Goal: Task Accomplishment & Management: Complete application form

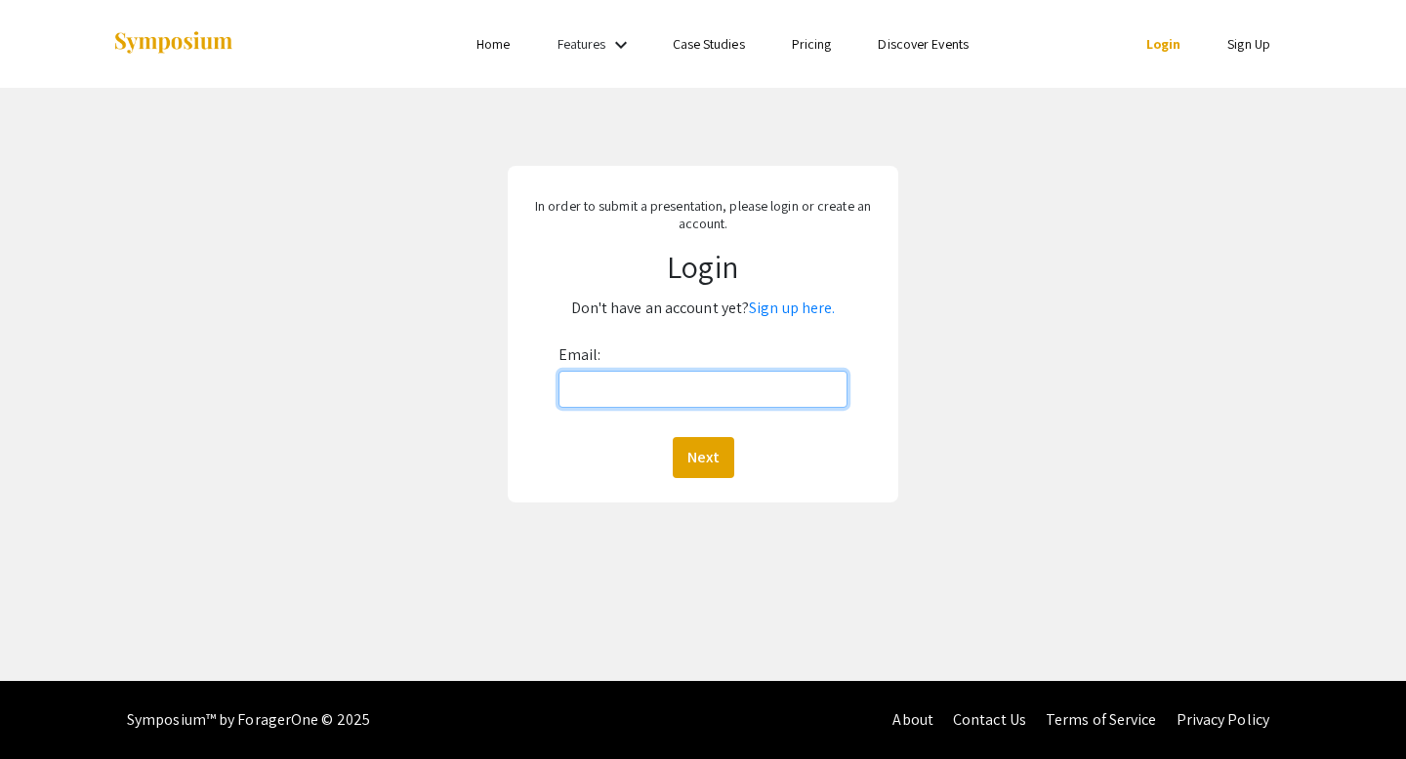
click at [734, 407] on input "Email:" at bounding box center [703, 389] width 290 height 37
click at [806, 316] on link "Sign up here." at bounding box center [792, 308] width 86 height 20
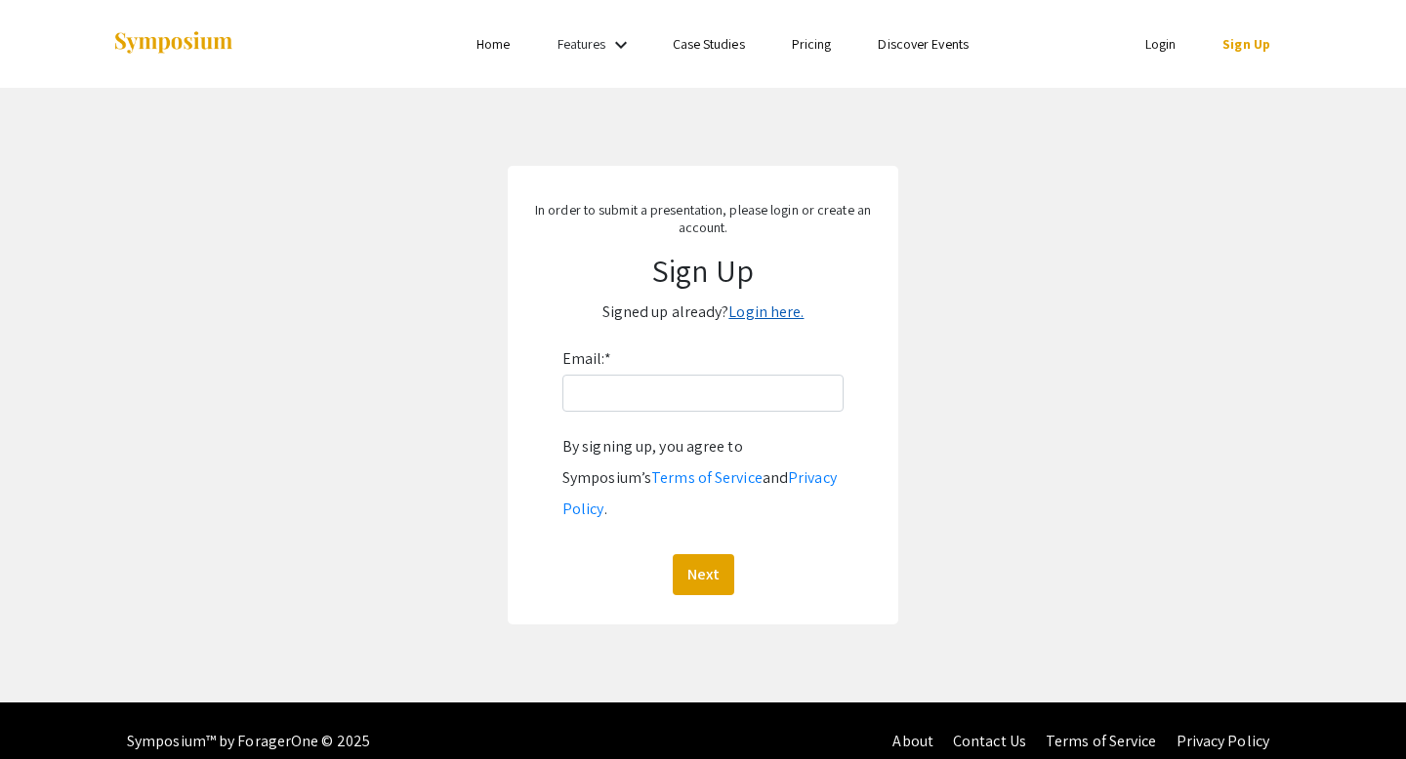
click at [796, 315] on link "Login here." at bounding box center [765, 312] width 75 height 20
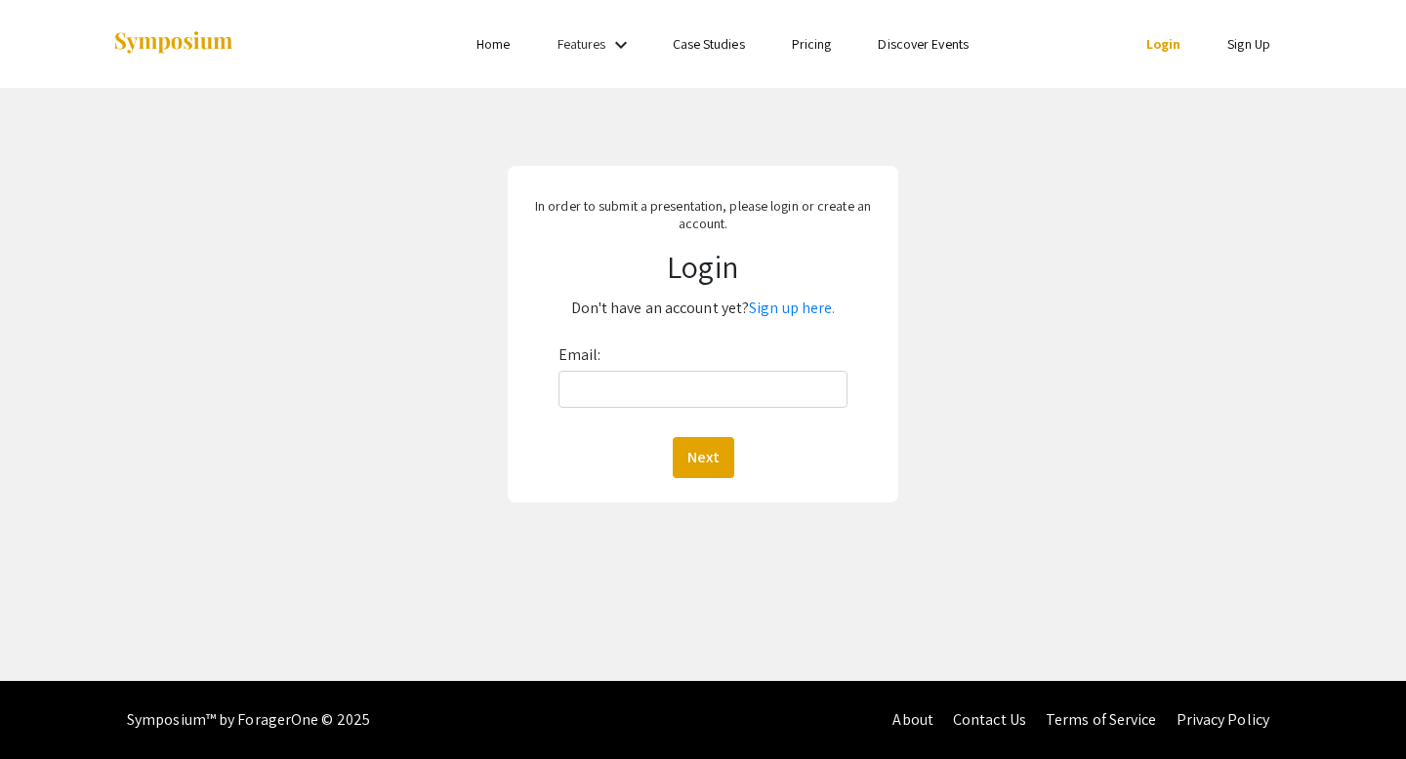
click at [796, 315] on link "Sign up here." at bounding box center [792, 308] width 86 height 20
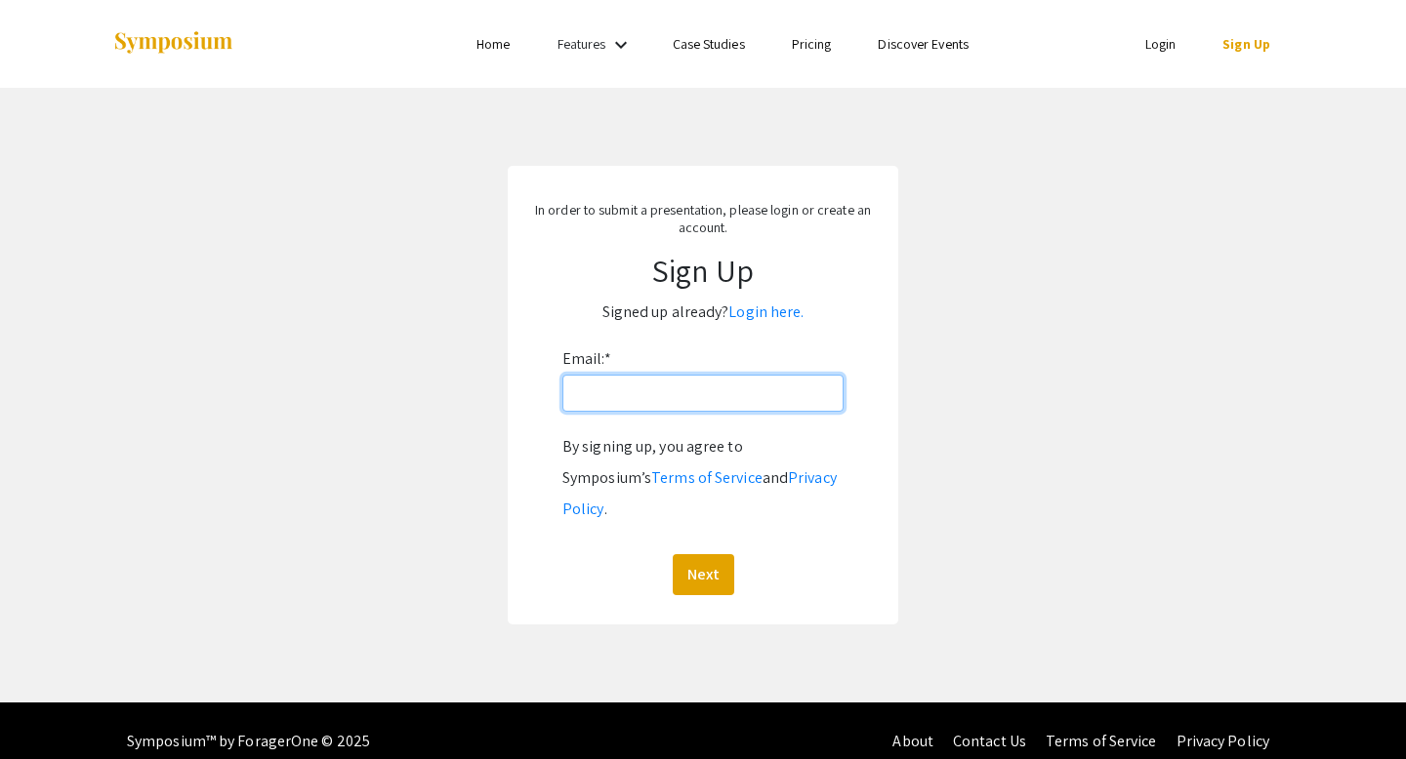
click at [624, 397] on input "Email: *" at bounding box center [702, 393] width 281 height 37
type input "[EMAIL_ADDRESS][DOMAIN_NAME]"
click at [673, 554] on button "Next" at bounding box center [703, 574] width 61 height 41
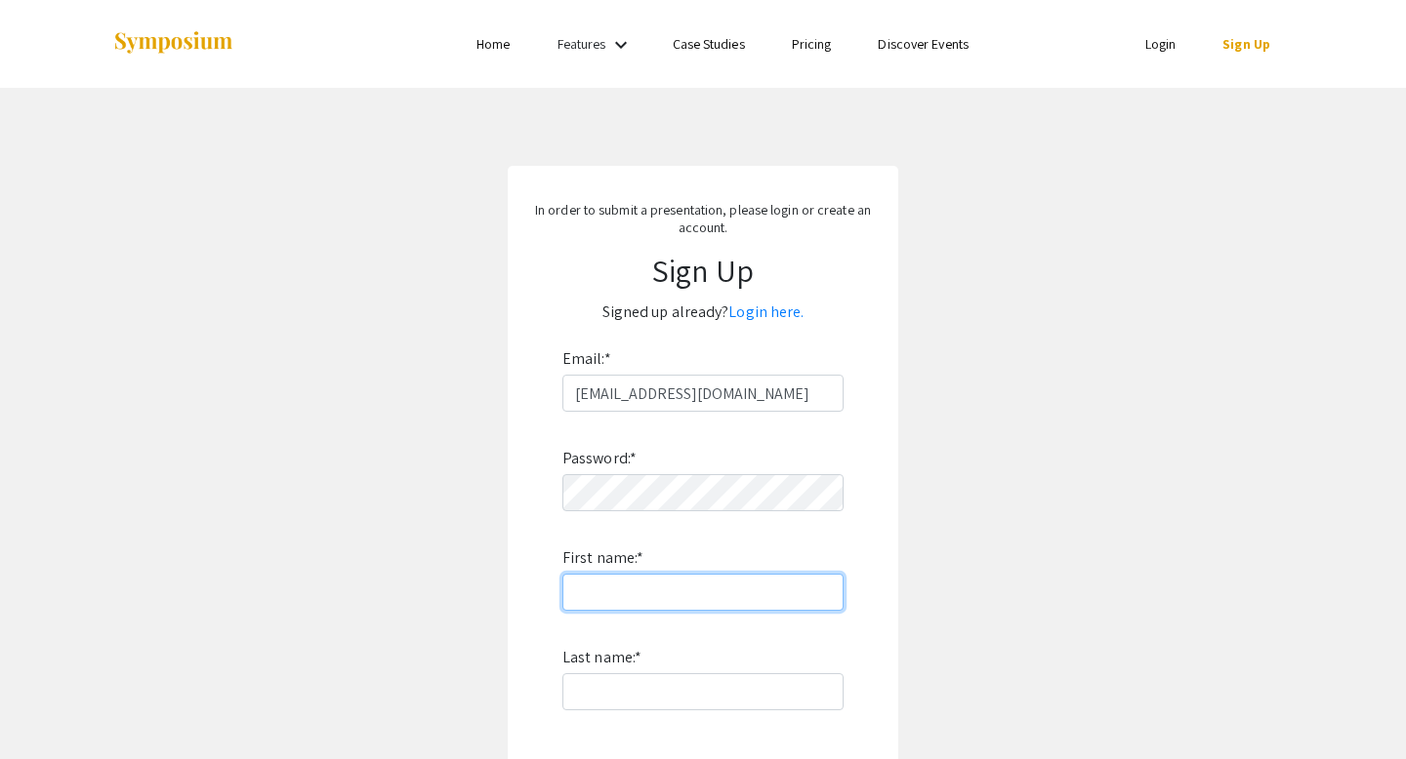
click at [714, 597] on input "First name: *" at bounding box center [702, 592] width 281 height 37
type input "[PERSON_NAME]"
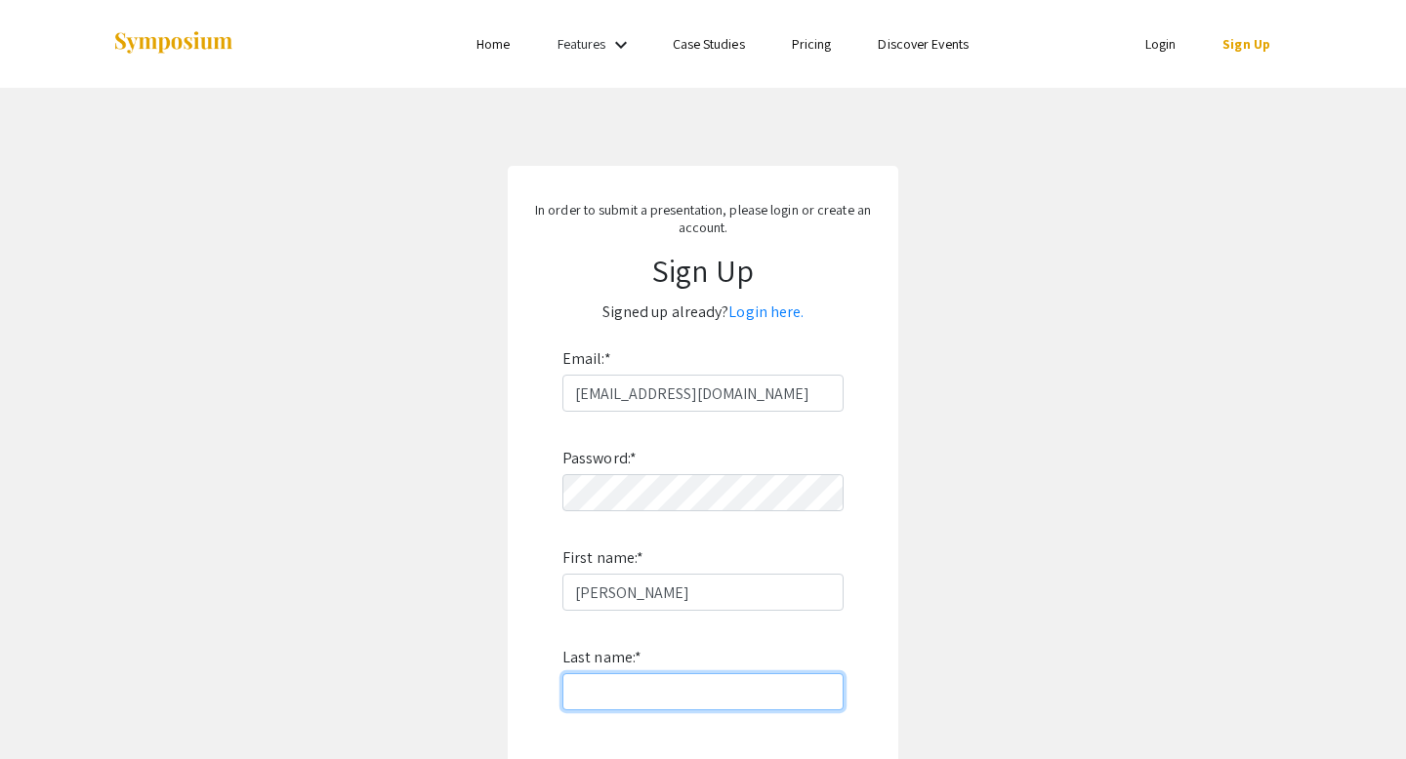
type input "[PERSON_NAME]"
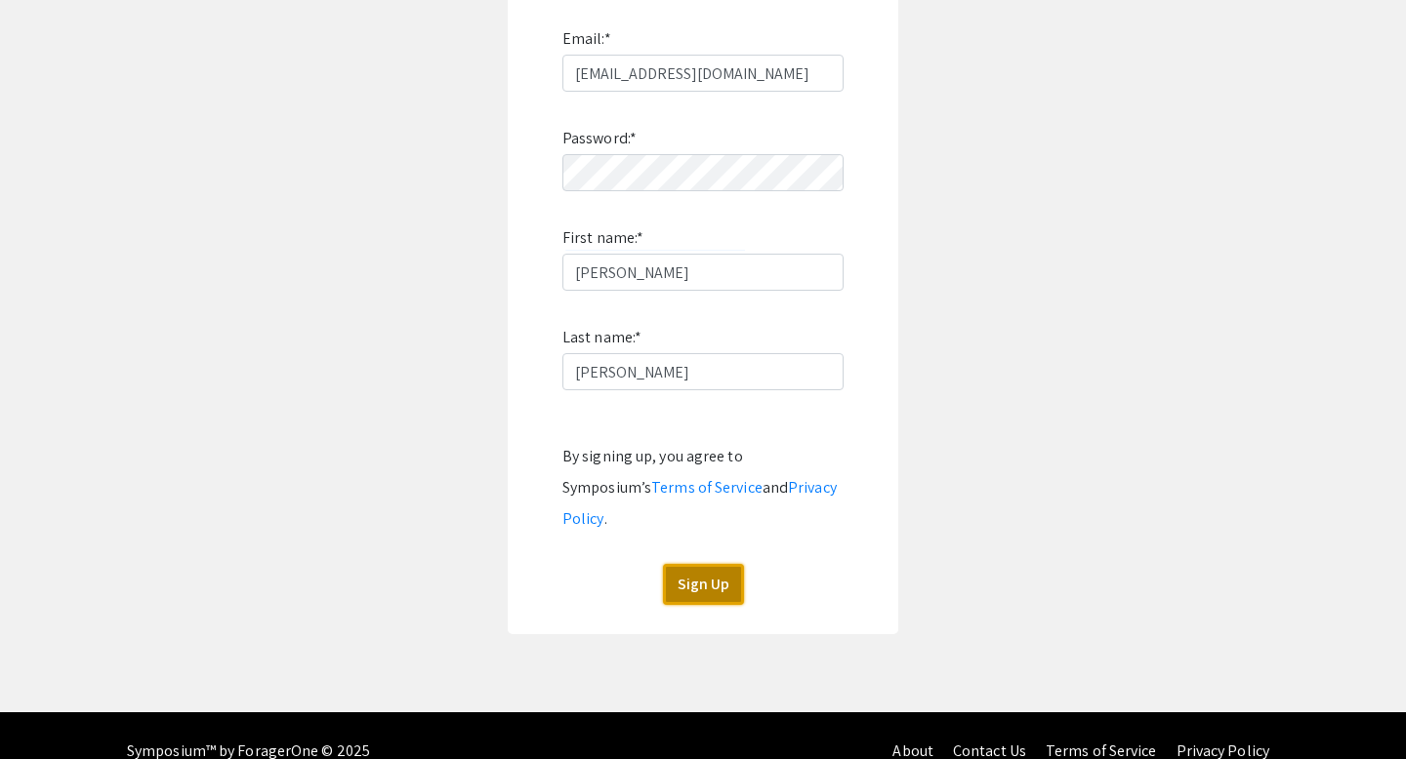
click at [700, 564] on button "Sign Up" at bounding box center [703, 584] width 81 height 41
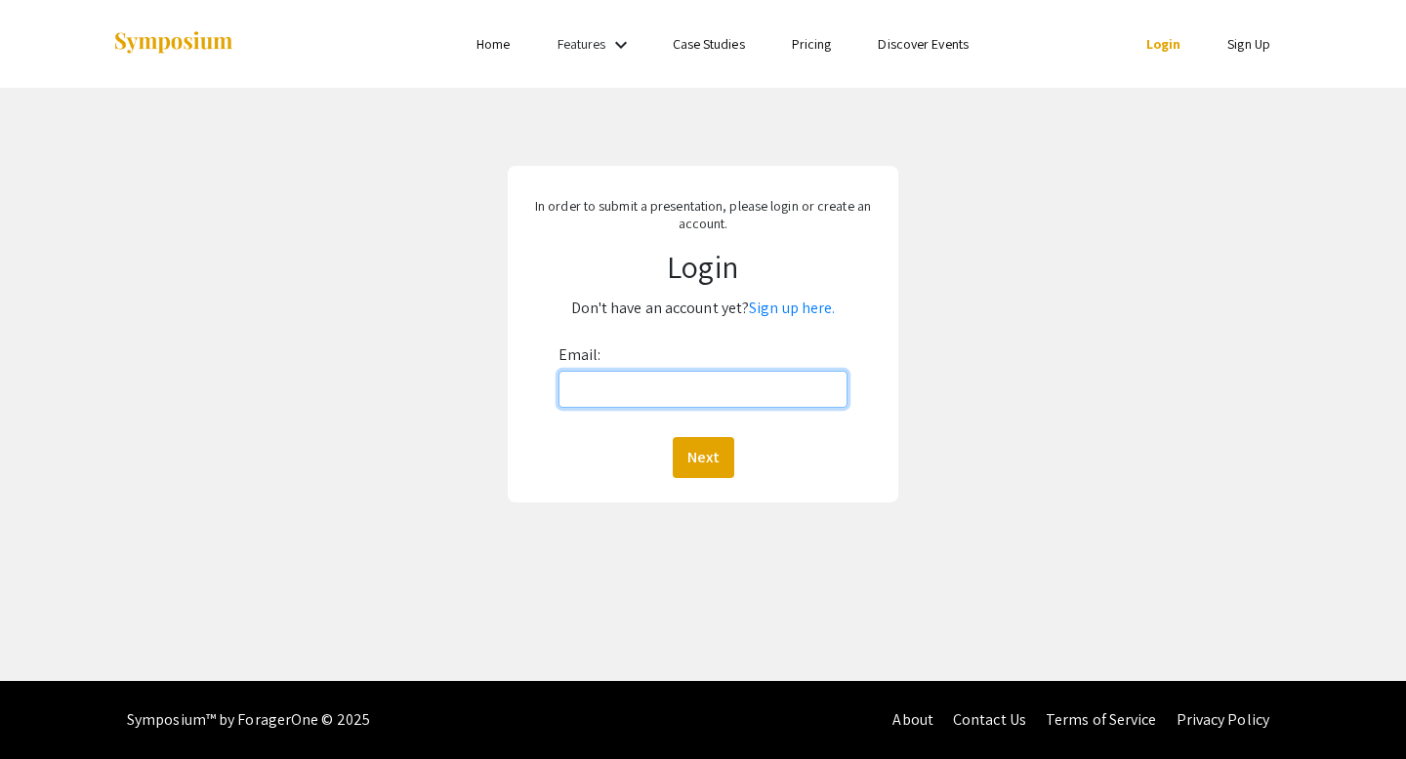
click at [717, 394] on input "Email:" at bounding box center [703, 389] width 290 height 37
type input "[EMAIL_ADDRESS][DOMAIN_NAME]"
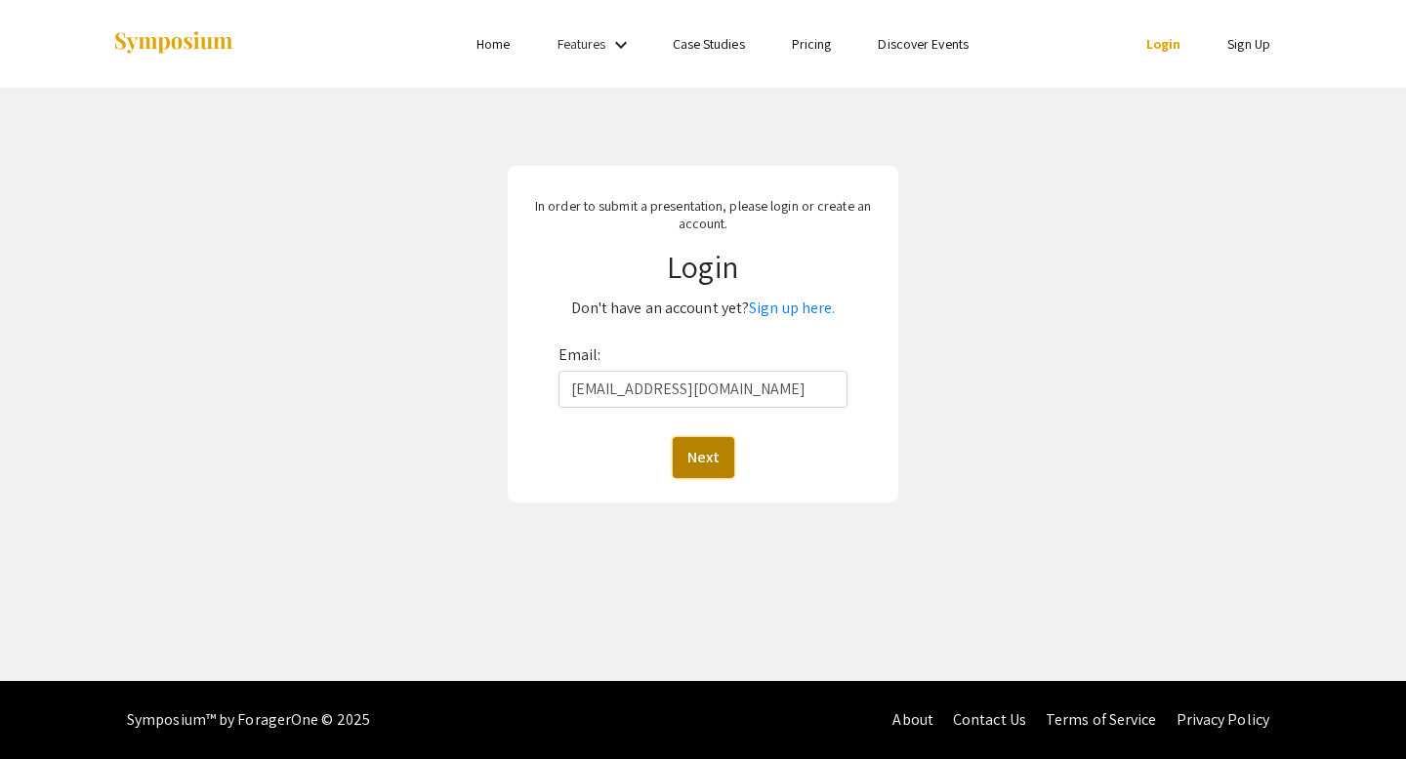
click at [713, 466] on button "Next" at bounding box center [703, 457] width 61 height 41
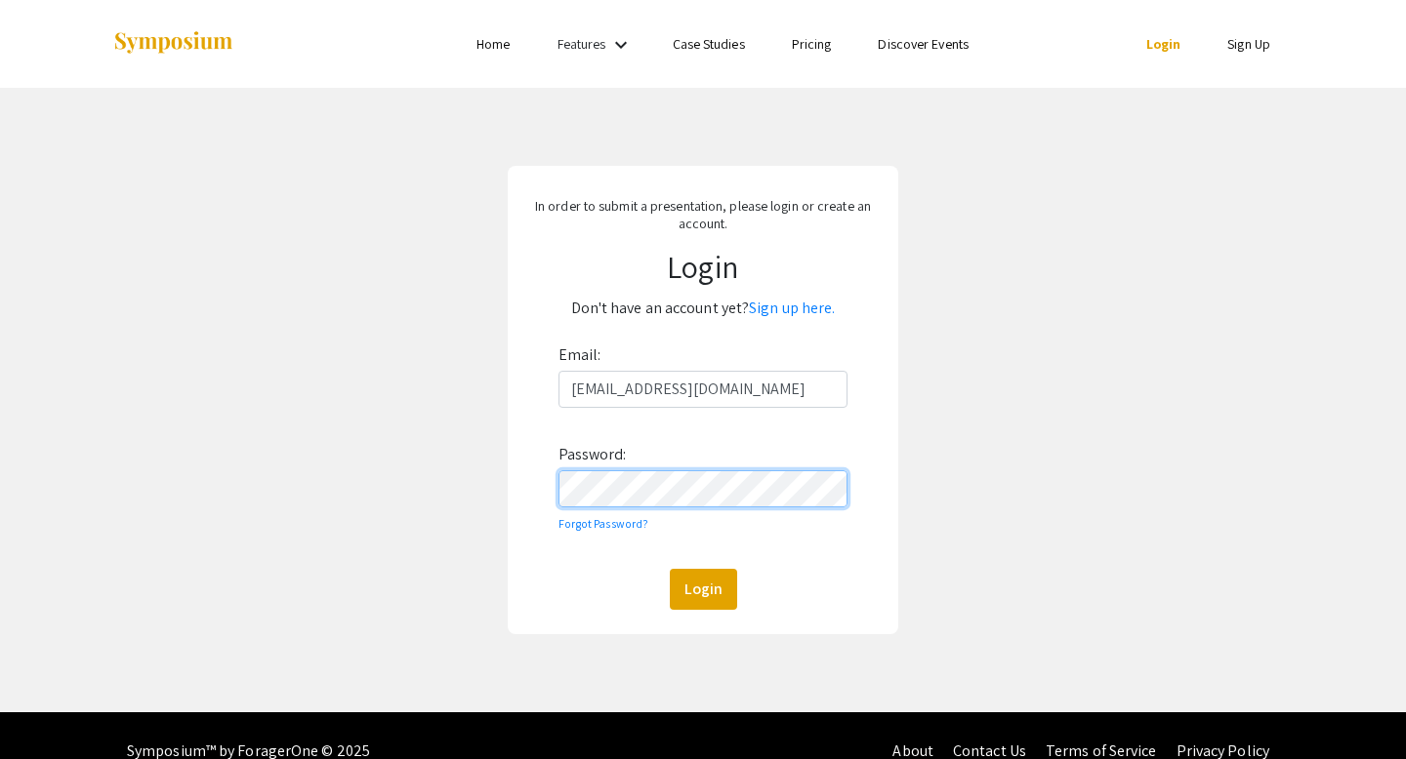
click at [670, 569] on button "Login" at bounding box center [703, 589] width 67 height 41
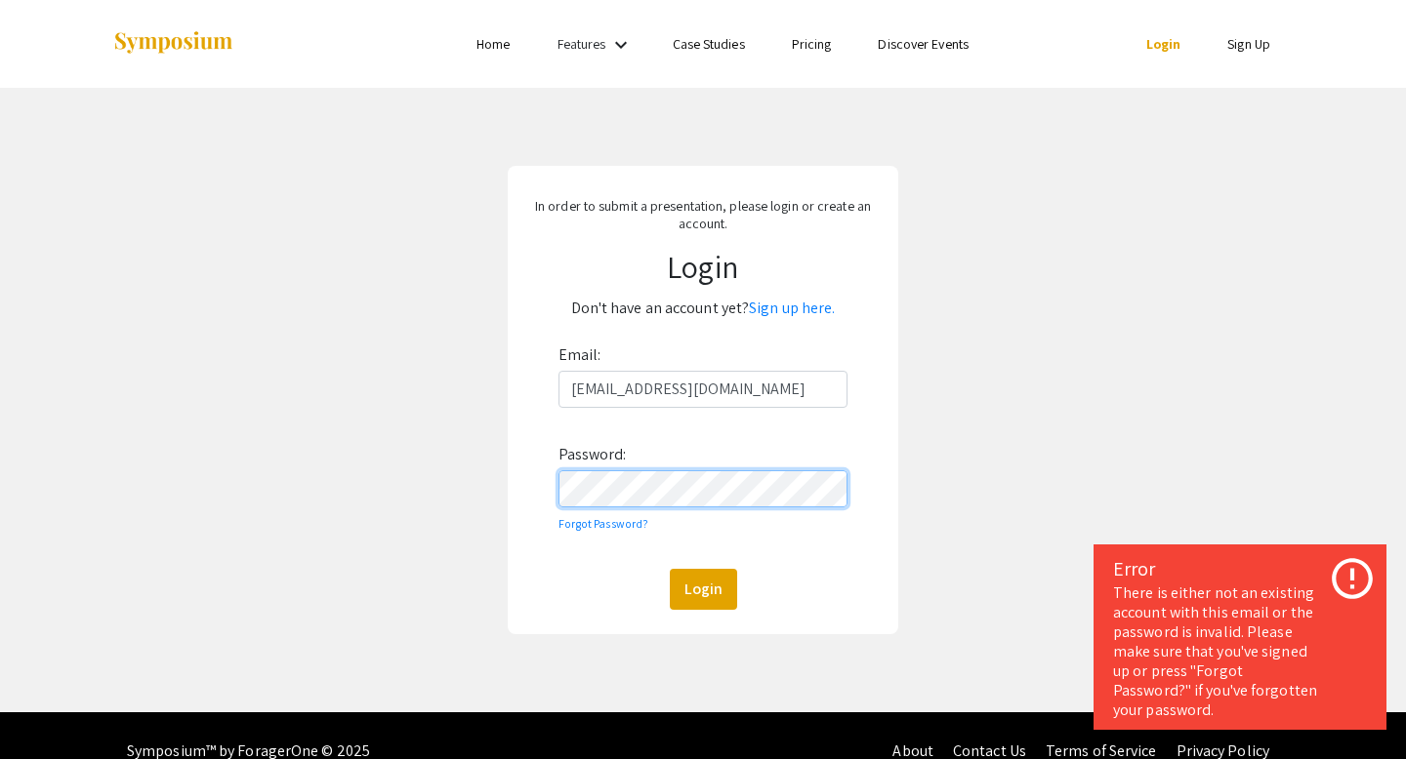
click at [541, 490] on form "Email: [EMAIL_ADDRESS][DOMAIN_NAME] Password: Forgot Password? Login" at bounding box center [702, 475] width 362 height 270
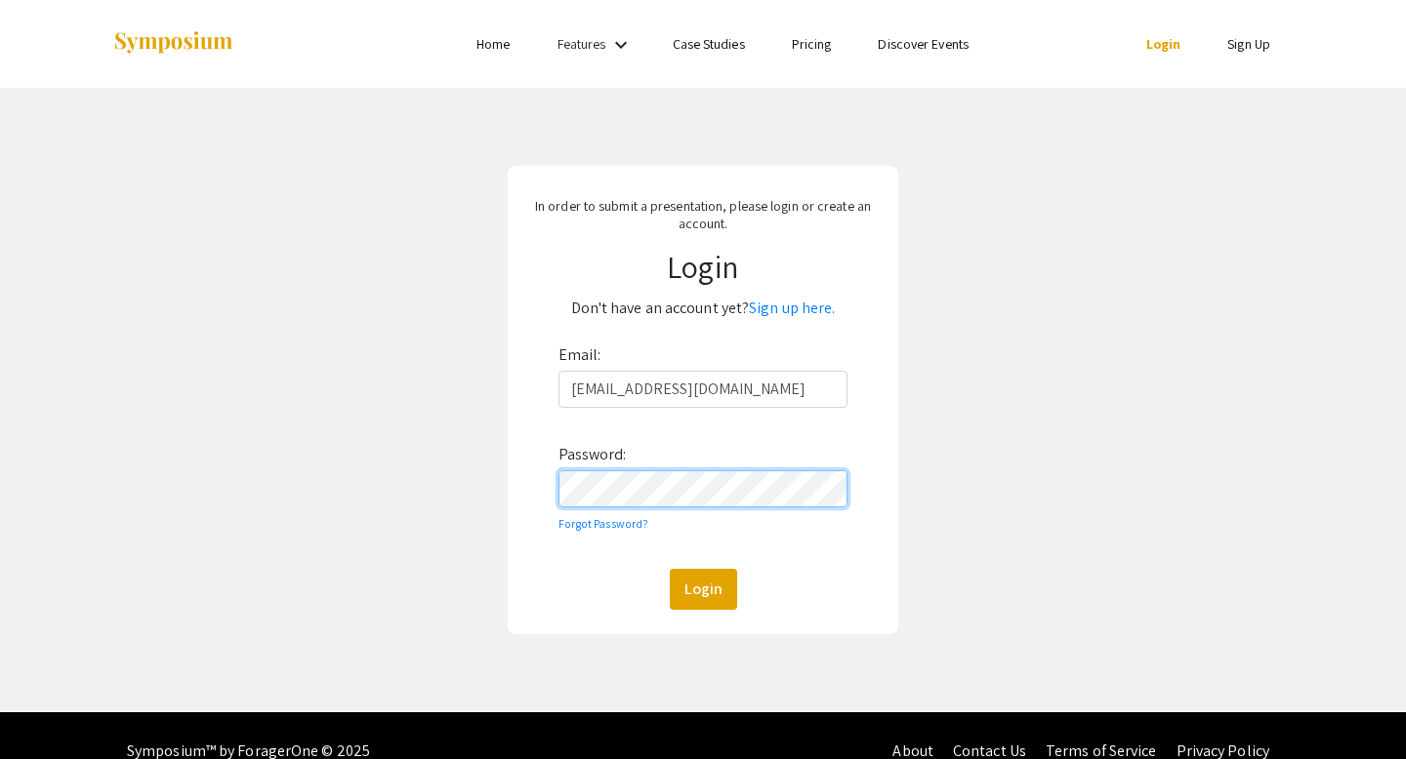
click at [670, 569] on button "Login" at bounding box center [703, 589] width 67 height 41
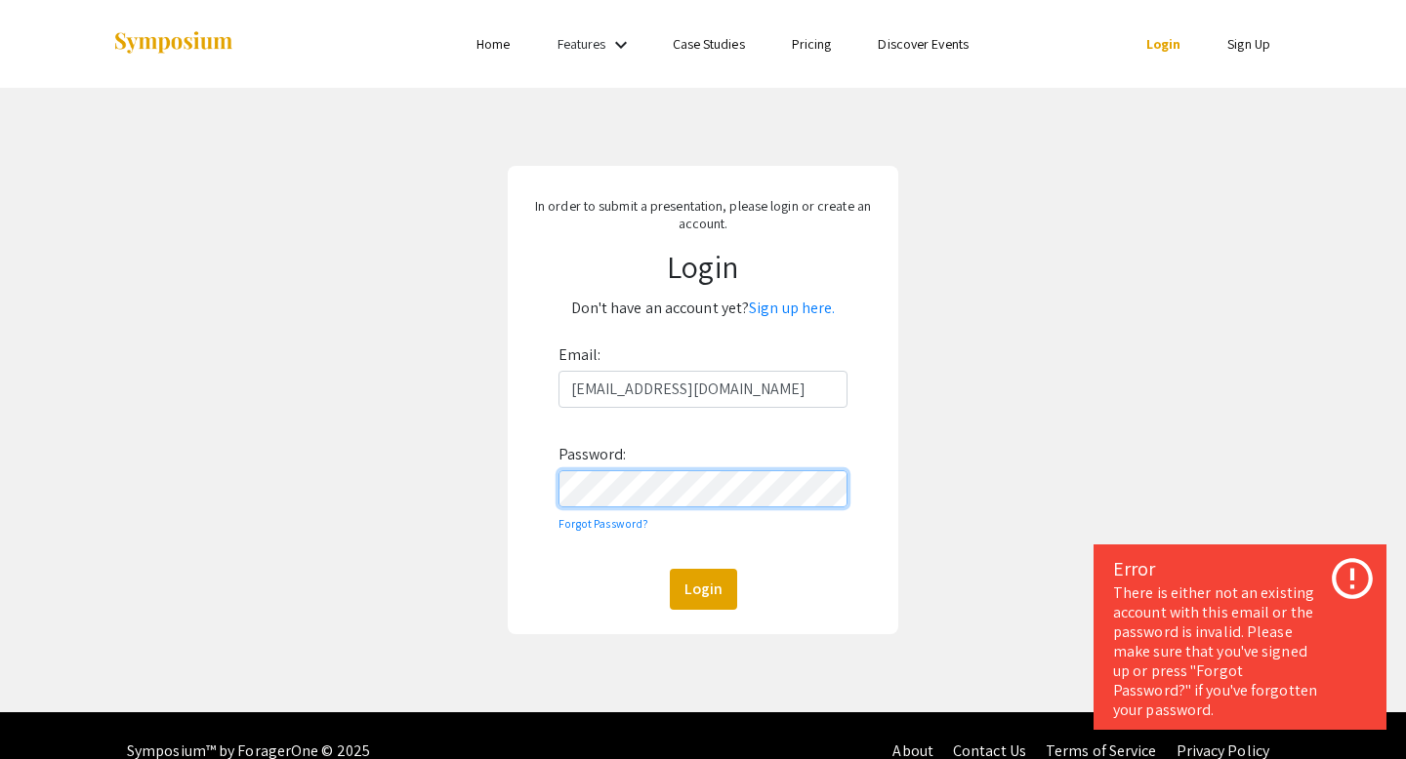
click at [670, 569] on button "Login" at bounding box center [703, 589] width 67 height 41
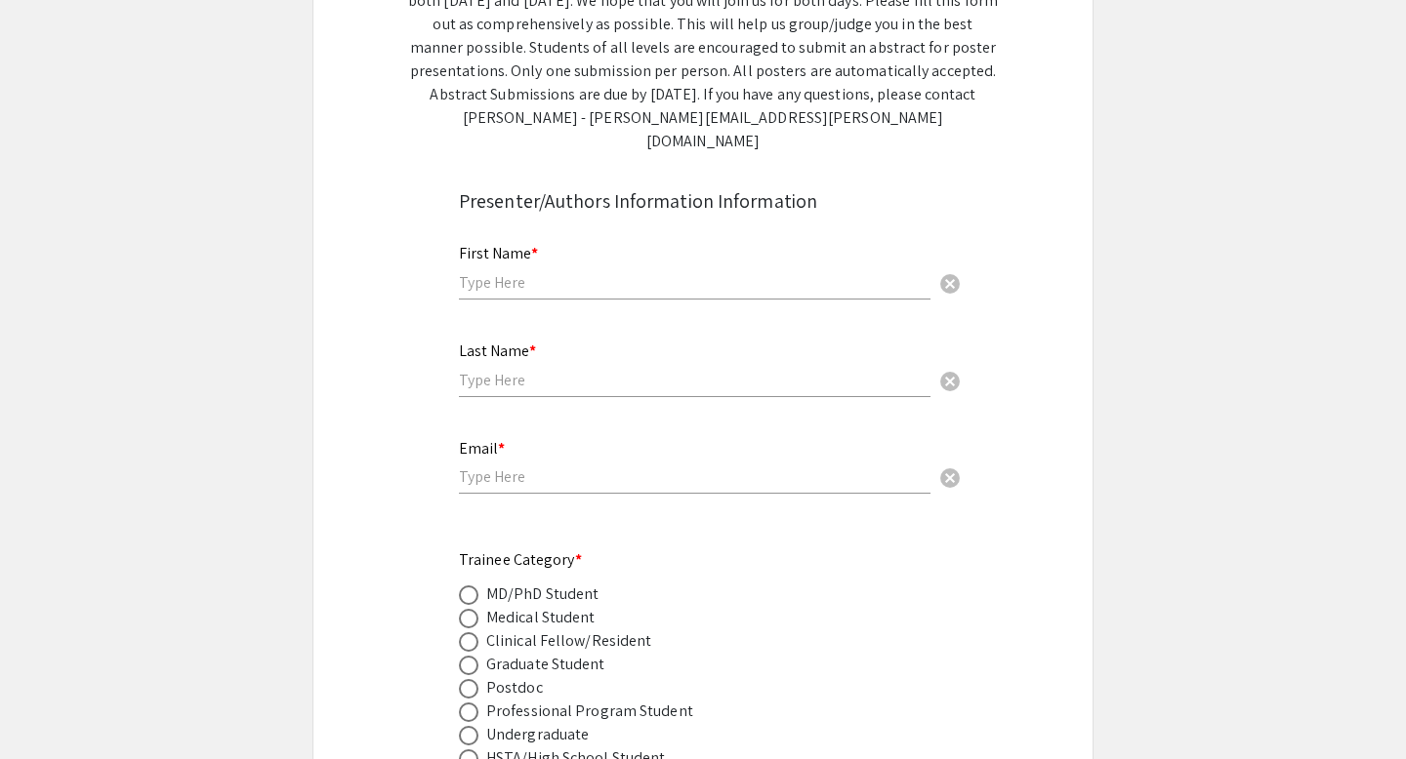
scroll to position [429, 0]
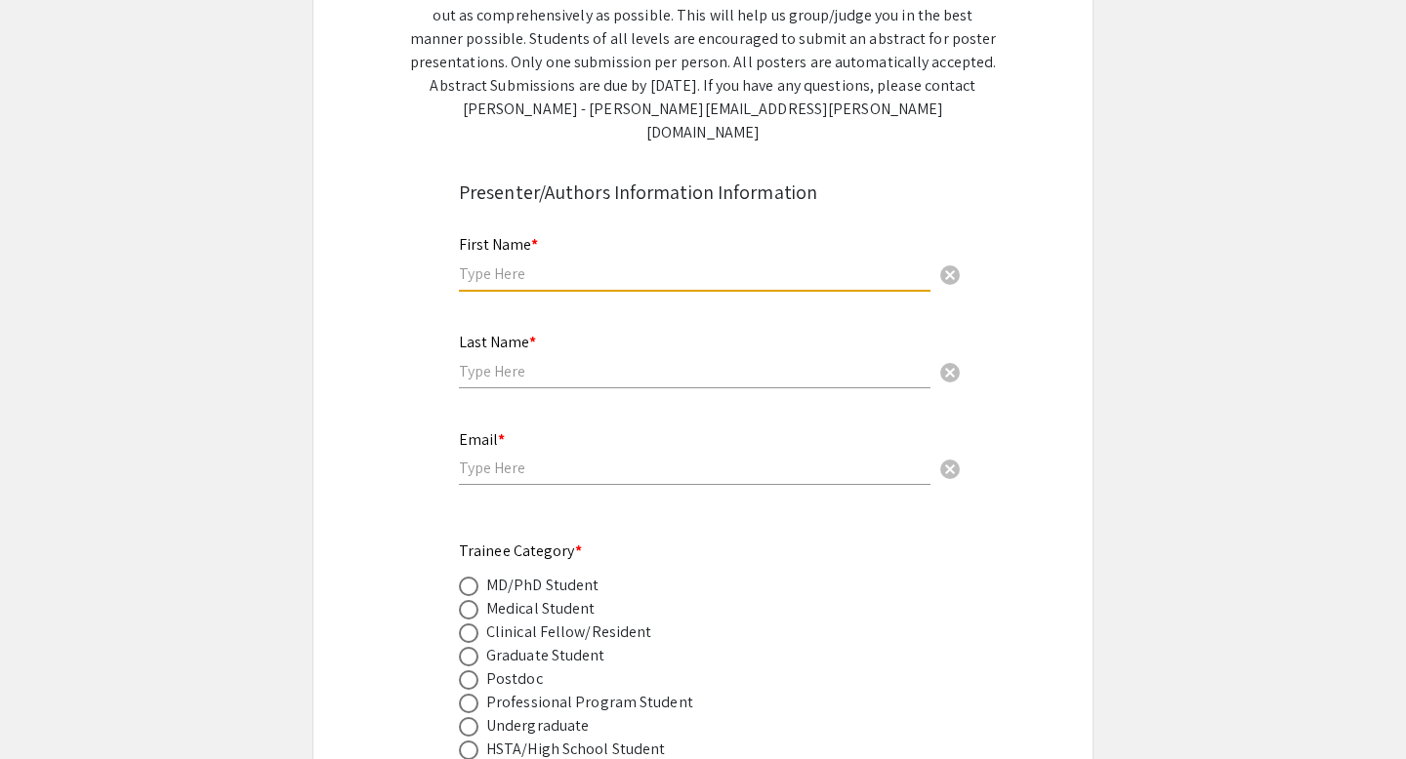
click at [665, 264] on input "text" at bounding box center [694, 274] width 471 height 20
type input "[PERSON_NAME]"
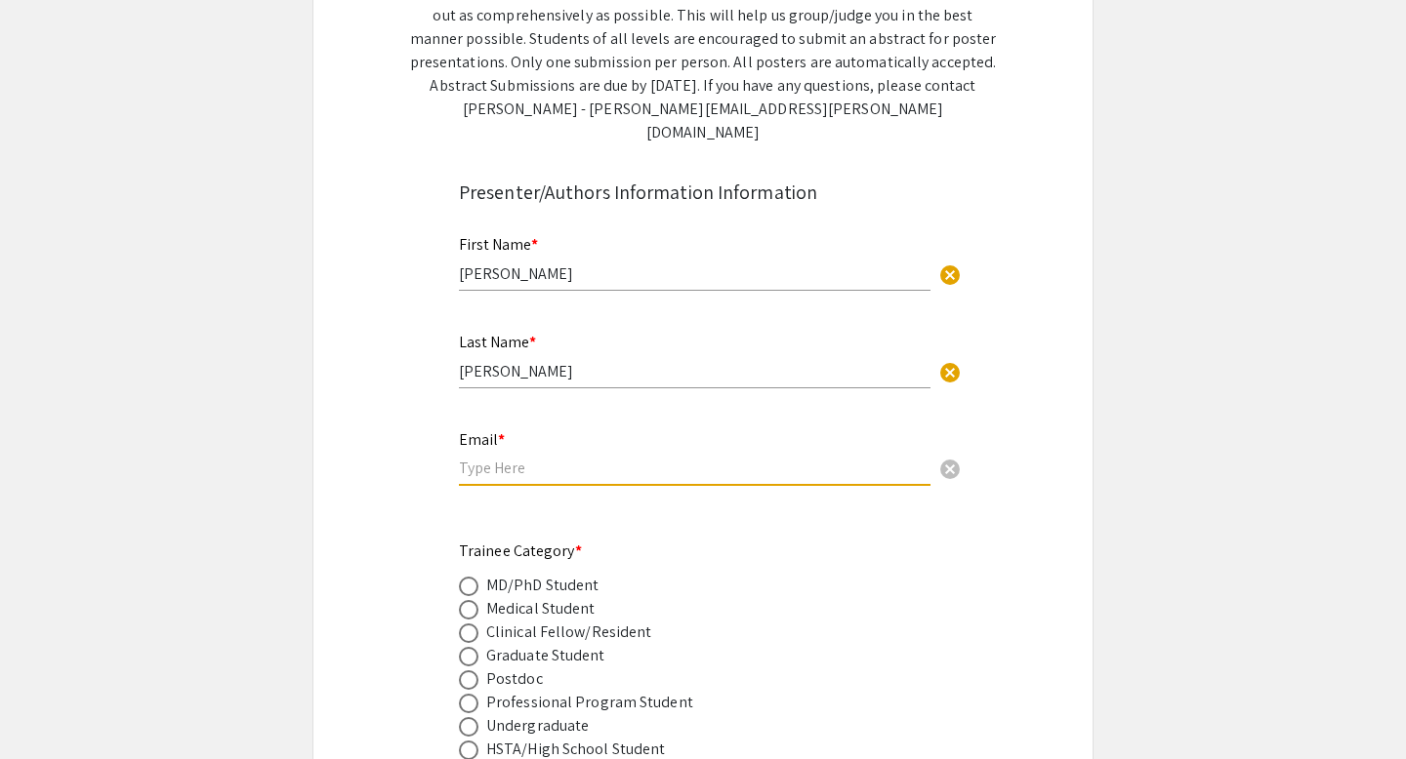
click at [529, 458] on input "email" at bounding box center [694, 468] width 471 height 20
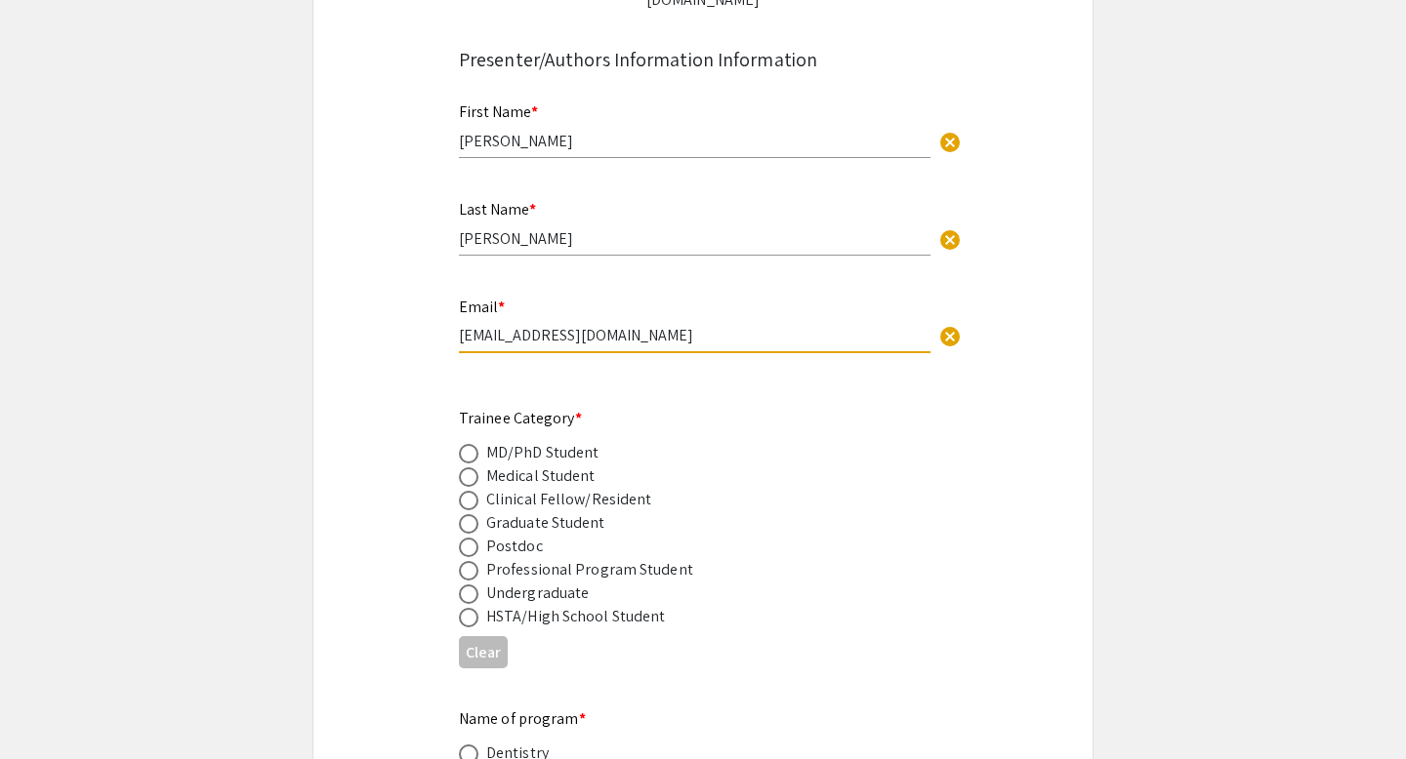
scroll to position [564, 0]
type input "[EMAIL_ADDRESS][DOMAIN_NAME]"
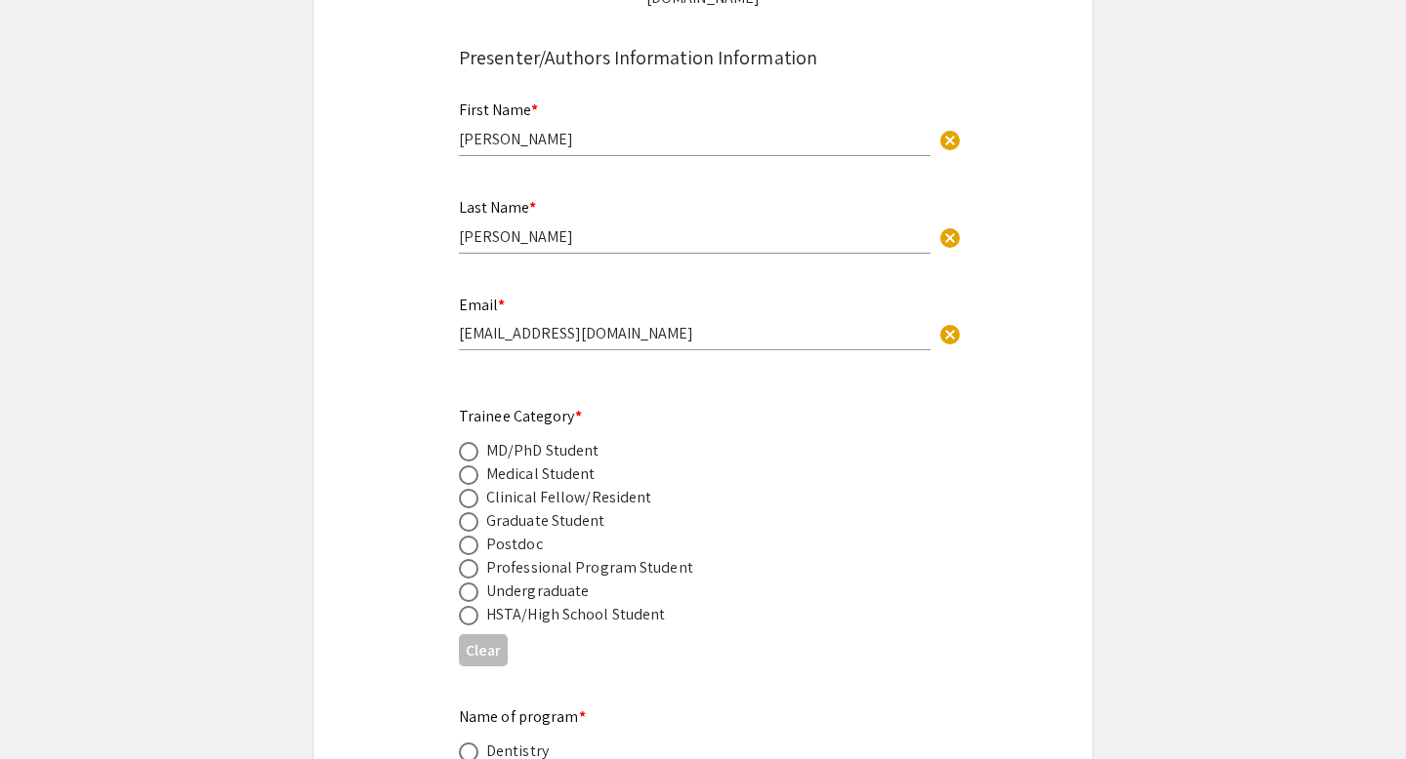
click at [519, 580] on div "Undergraduate" at bounding box center [537, 591] width 102 height 23
click at [471, 583] on span at bounding box center [469, 593] width 20 height 20
click at [471, 583] on input "radio" at bounding box center [469, 593] width 20 height 20
radio input "true"
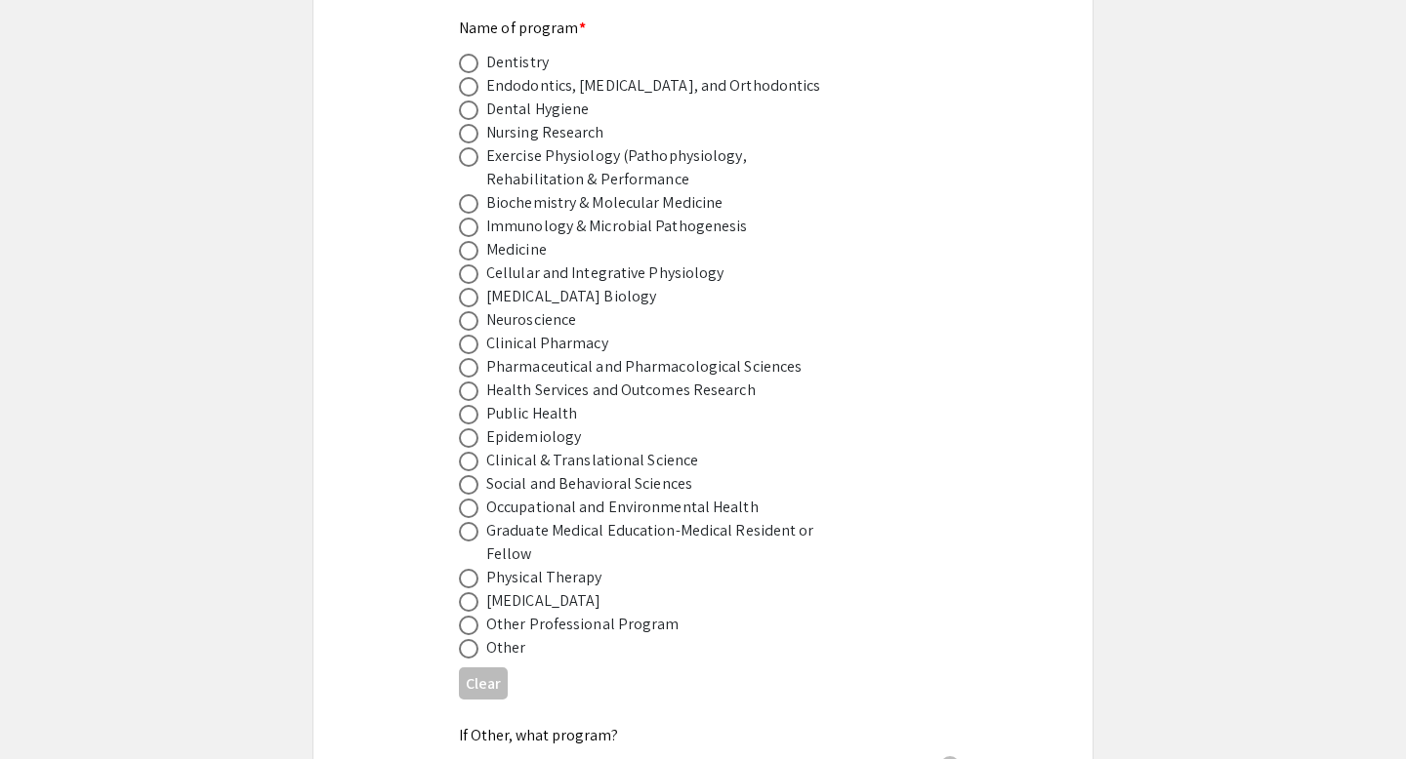
scroll to position [1255, 0]
click at [474, 637] on span at bounding box center [469, 647] width 20 height 20
click at [474, 637] on input "radio" at bounding box center [469, 647] width 20 height 20
radio input "true"
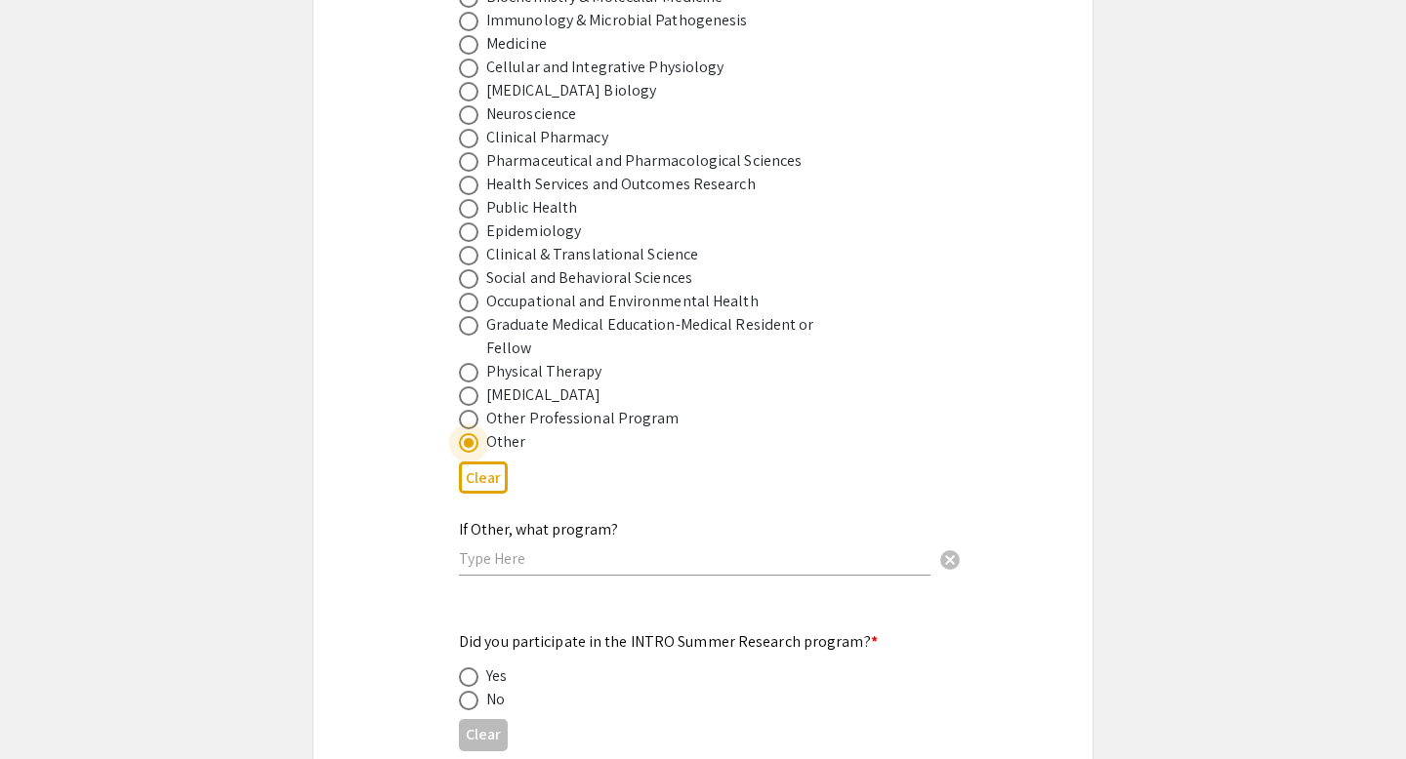
scroll to position [1458, 0]
click at [586, 550] on input "text" at bounding box center [694, 560] width 471 height 20
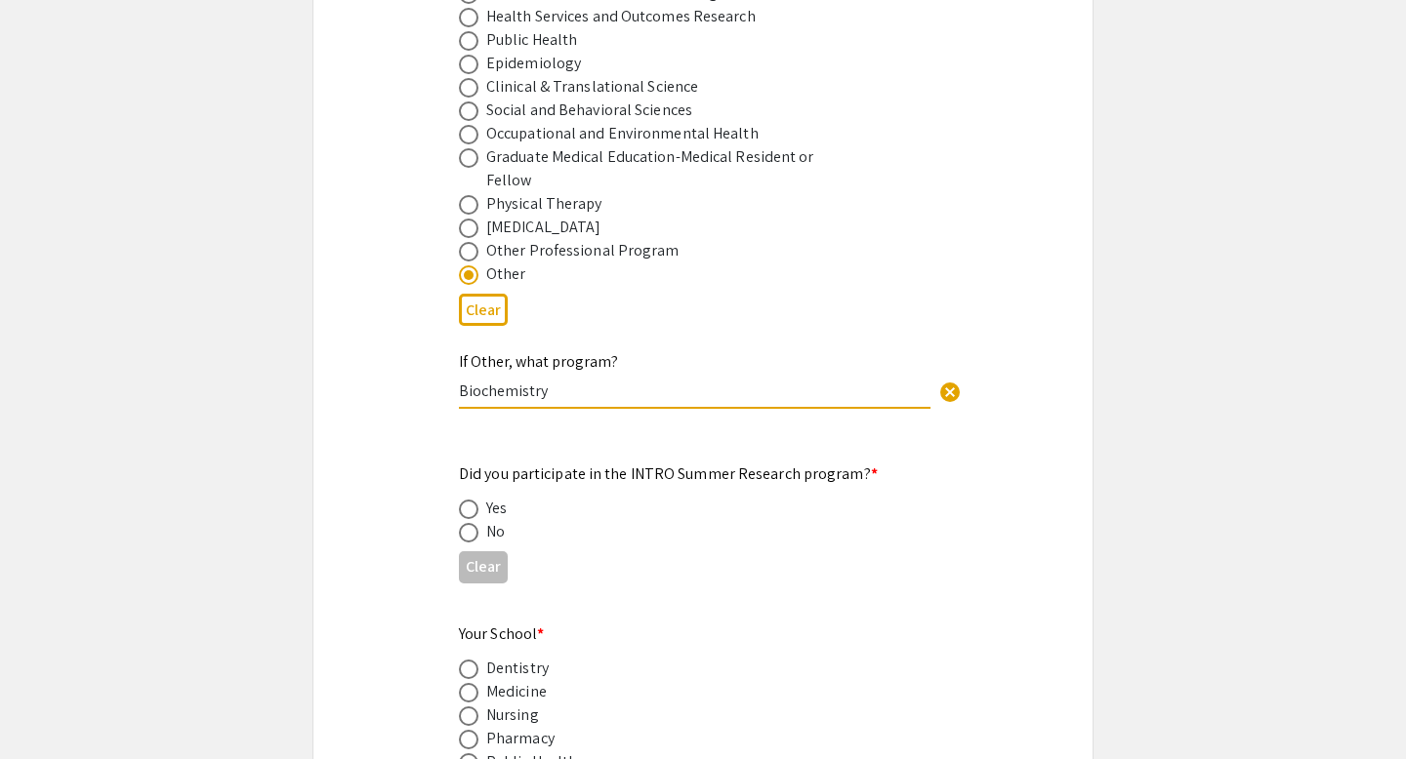
scroll to position [1630, 0]
type input "Biochemistry"
click at [475, 520] on span at bounding box center [469, 530] width 20 height 20
click at [475, 520] on input "radio" at bounding box center [469, 530] width 20 height 20
radio input "true"
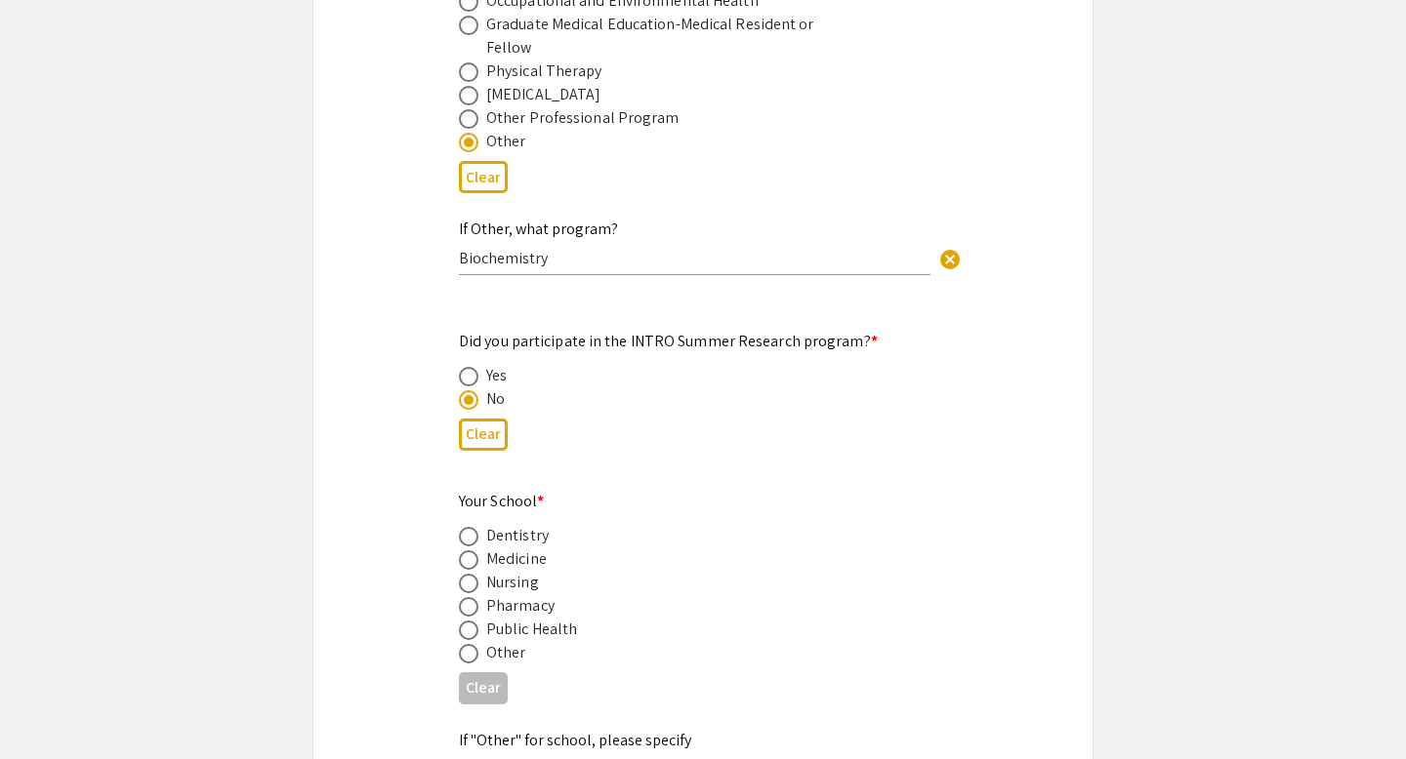
scroll to position [1779, 0]
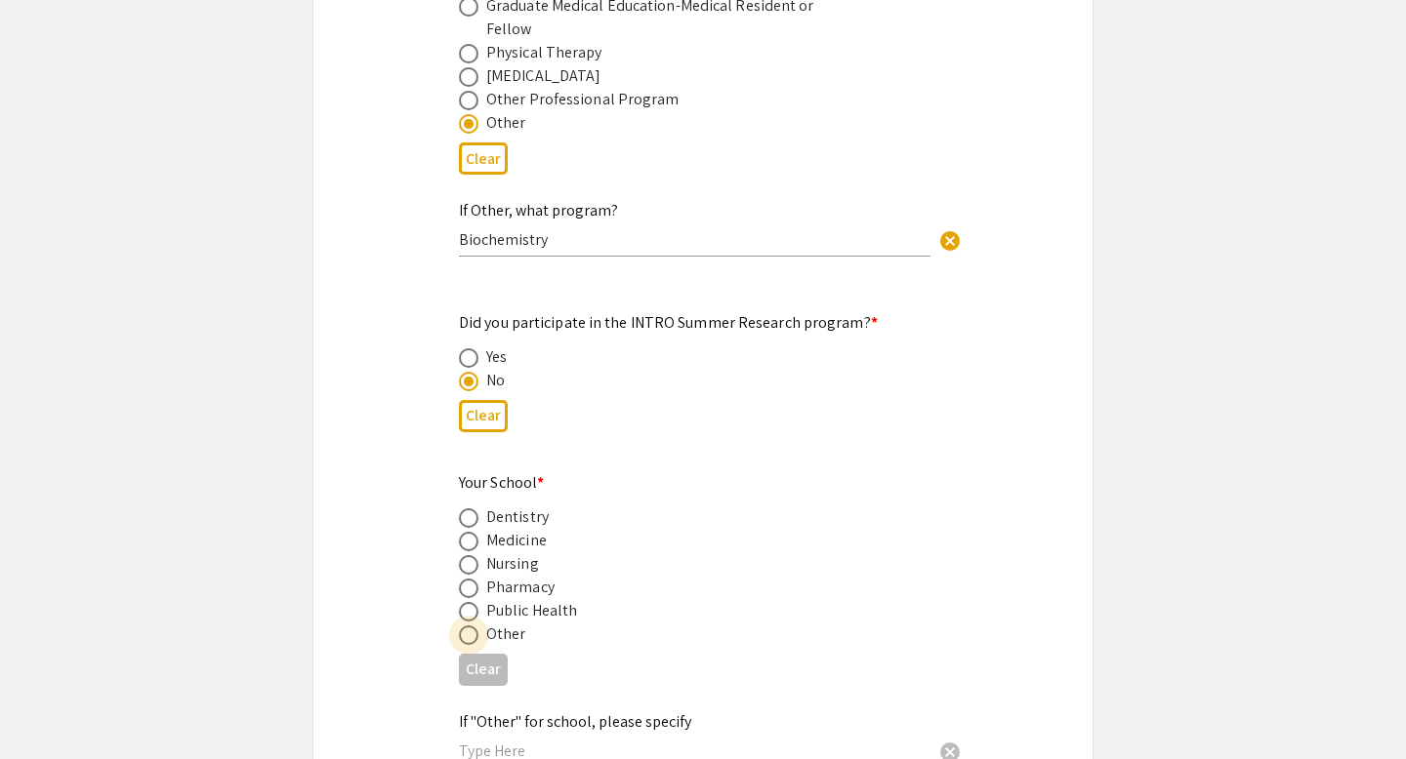
click at [469, 626] on span at bounding box center [469, 636] width 20 height 20
click at [469, 626] on input "radio" at bounding box center [469, 636] width 20 height 20
radio input "true"
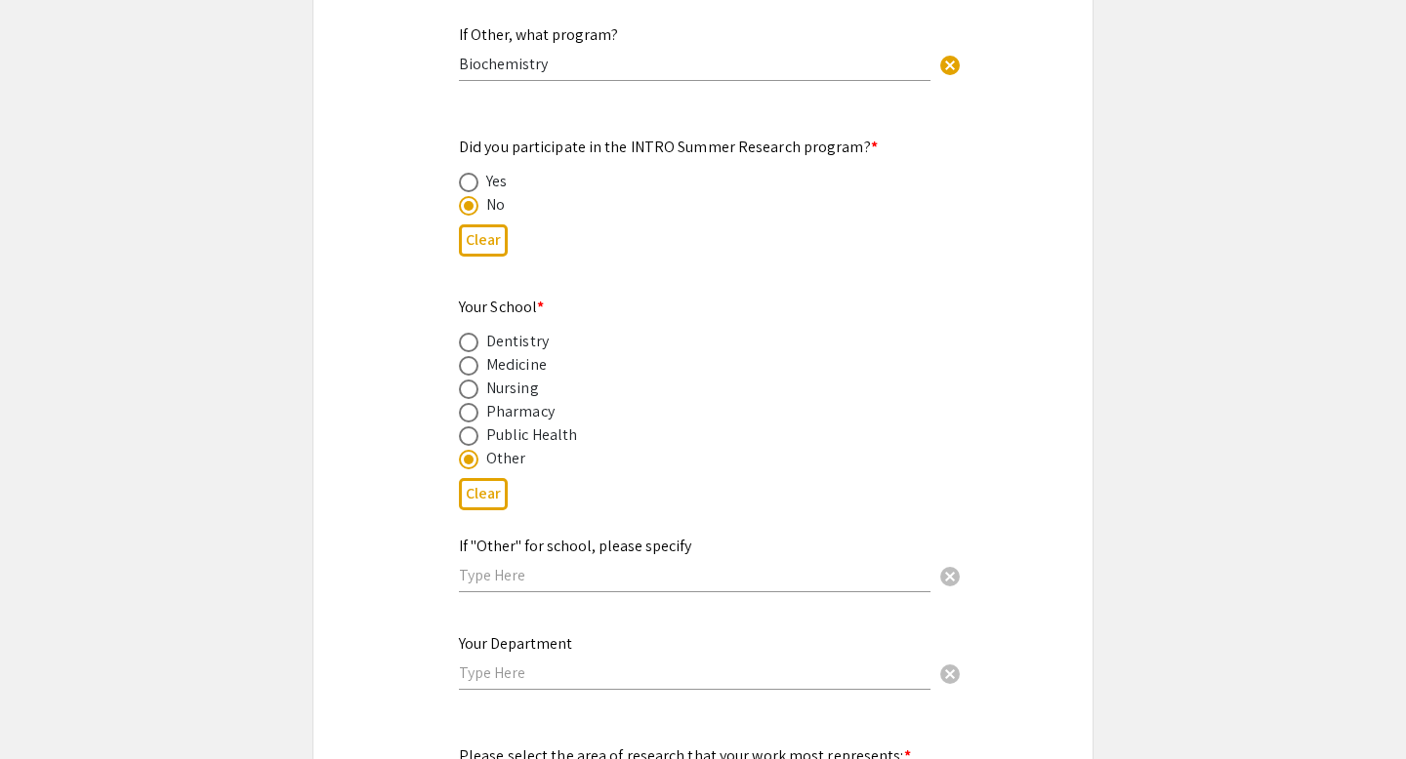
scroll to position [1973, 0]
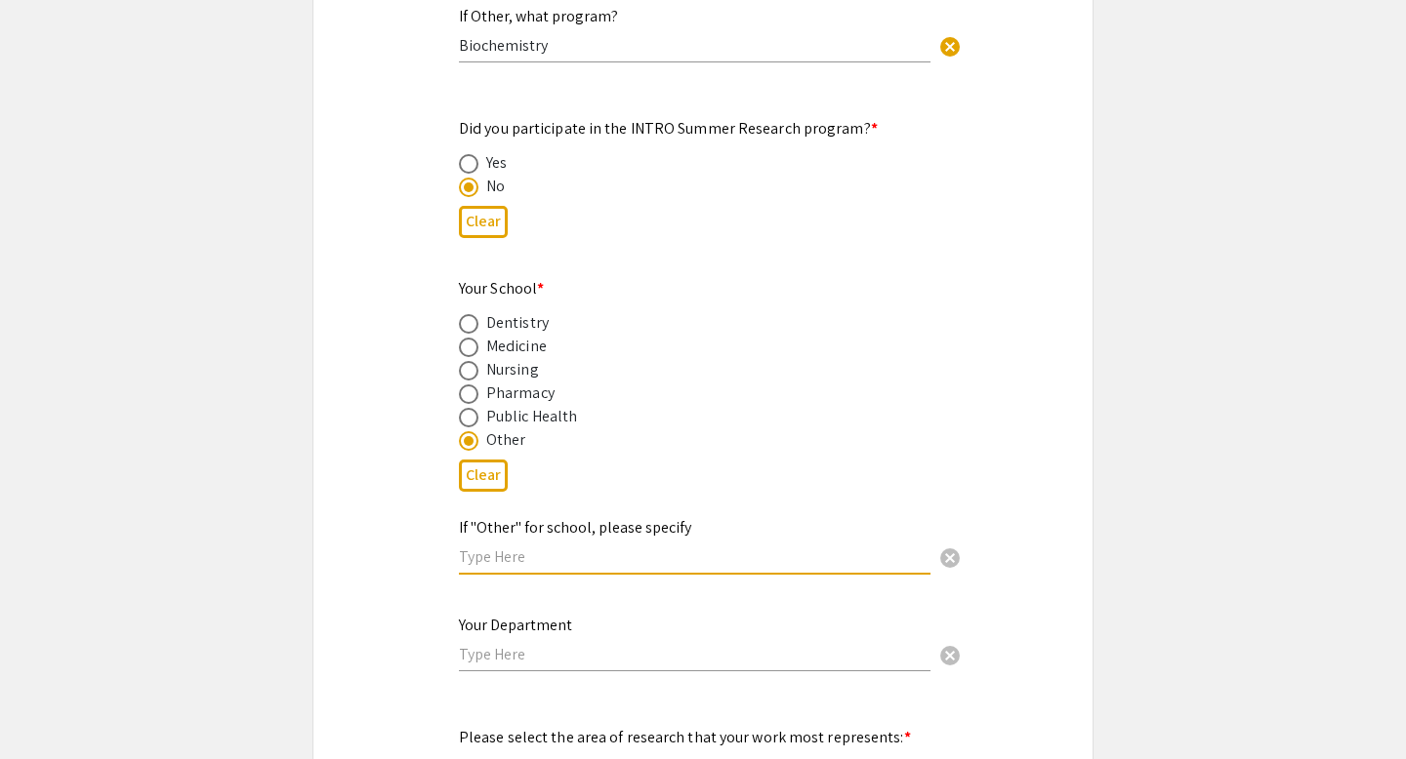
click at [520, 547] on input "text" at bounding box center [694, 557] width 471 height 20
type input "4 year Institution"
click at [494, 644] on input "text" at bounding box center [694, 654] width 471 height 20
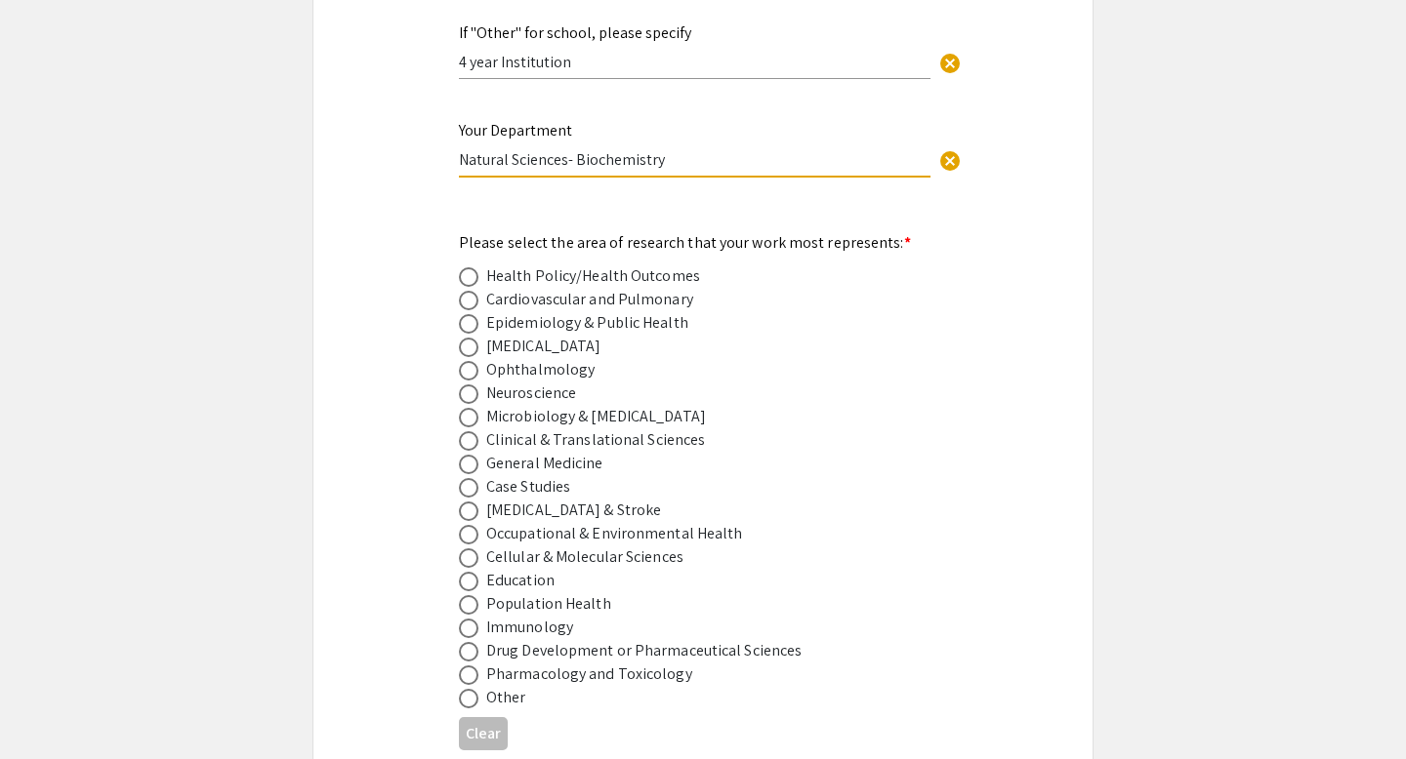
scroll to position [2470, 0]
type input "Natural Sciences- Biochemistry"
click at [561, 544] on div "Cellular & Molecular Sciences" at bounding box center [584, 555] width 197 height 23
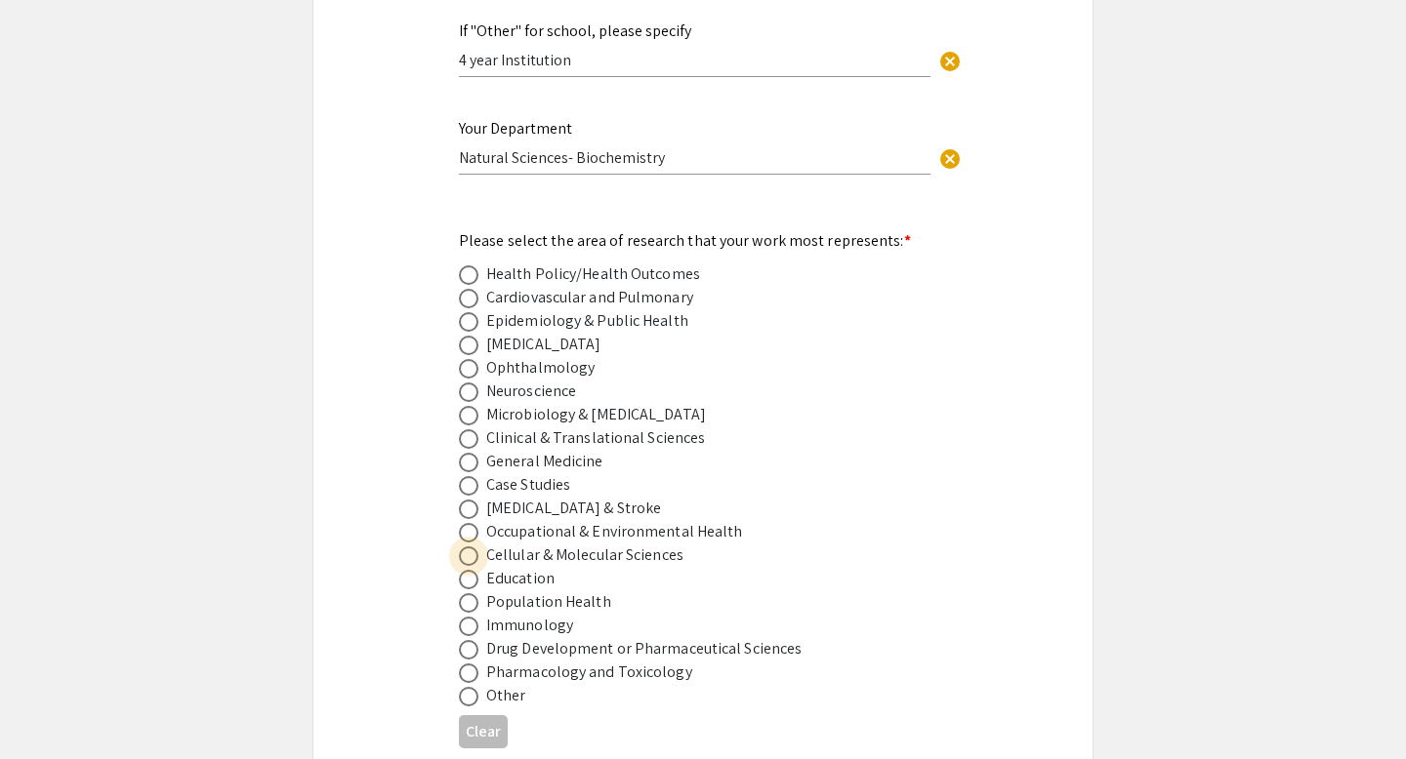
click at [475, 547] on span at bounding box center [469, 557] width 20 height 20
click at [475, 547] on input "radio" at bounding box center [469, 557] width 20 height 20
radio input "true"
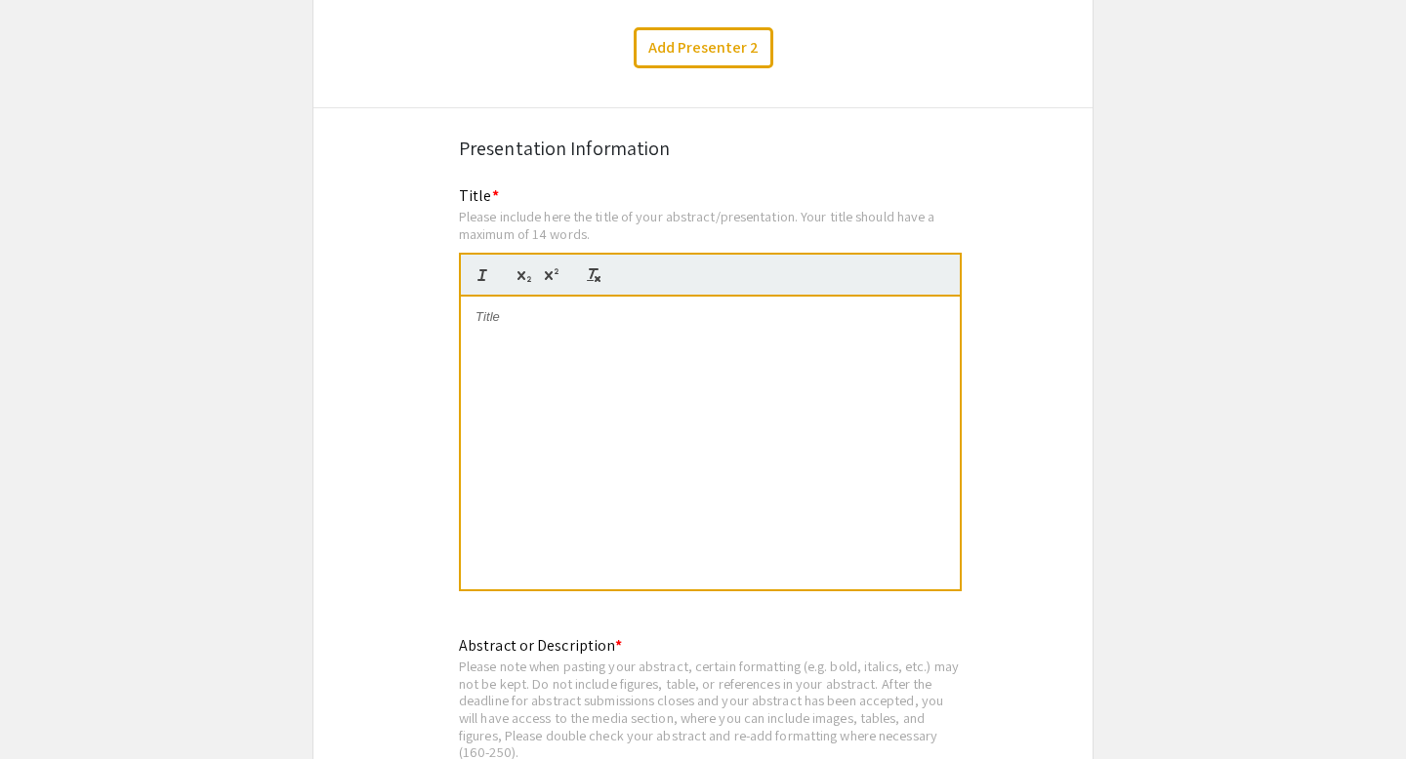
scroll to position [3498, 0]
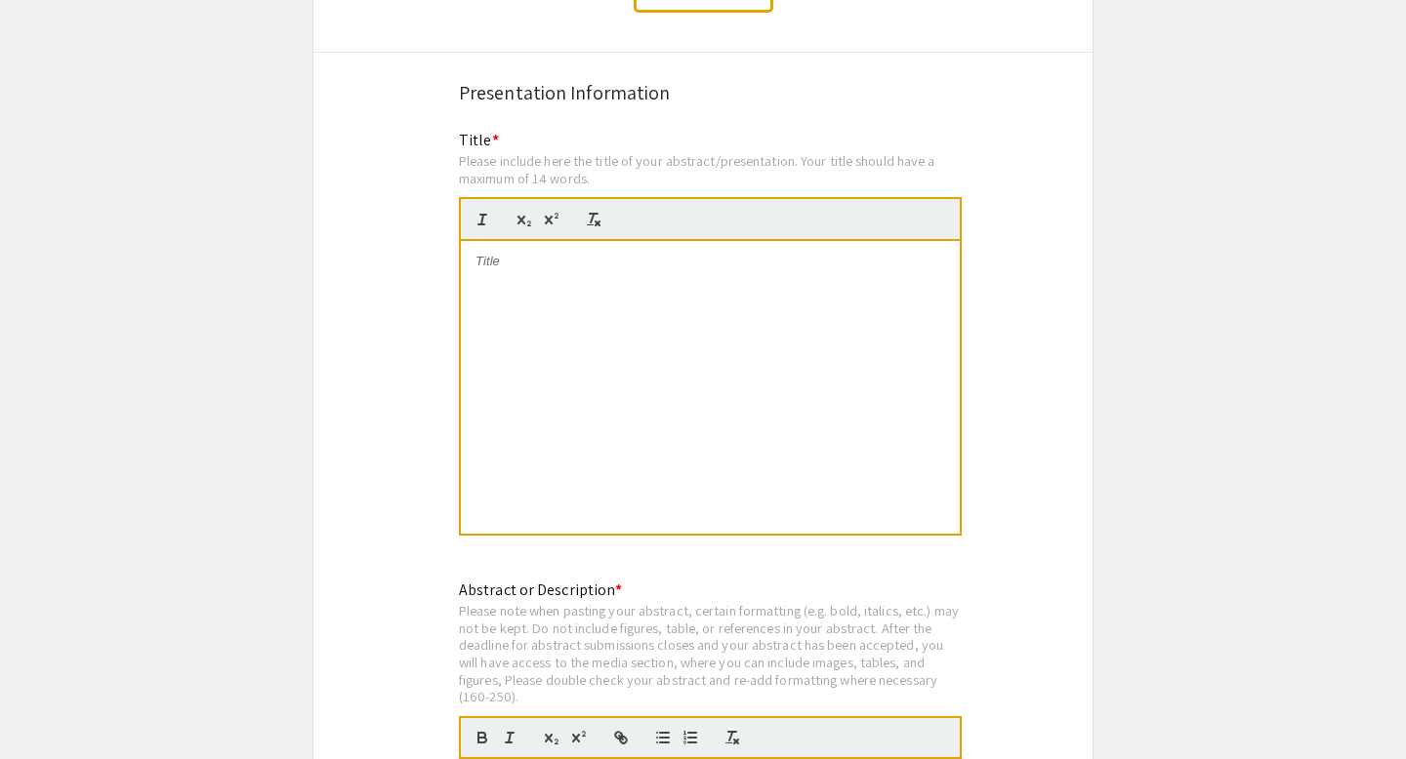
click at [682, 253] on p at bounding box center [710, 262] width 470 height 18
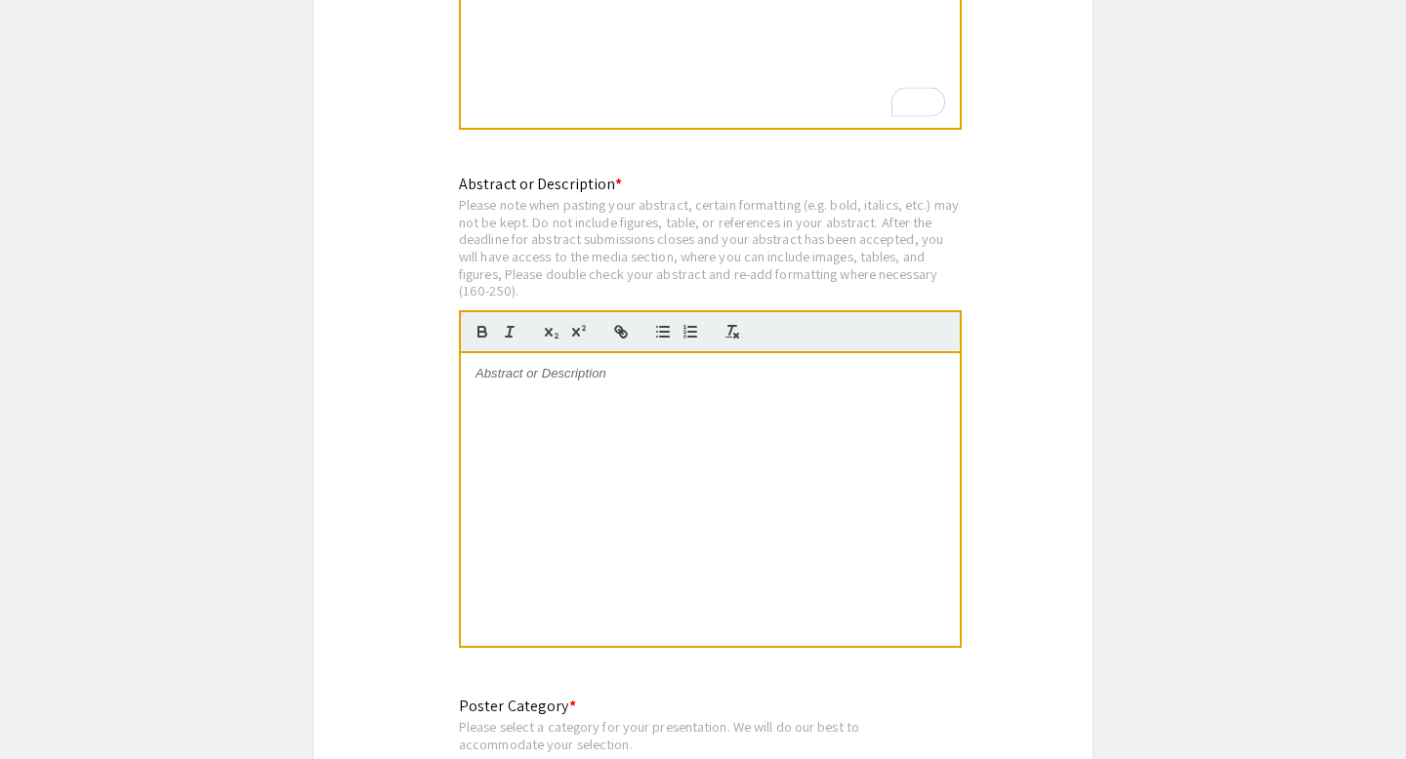
scroll to position [0, 0]
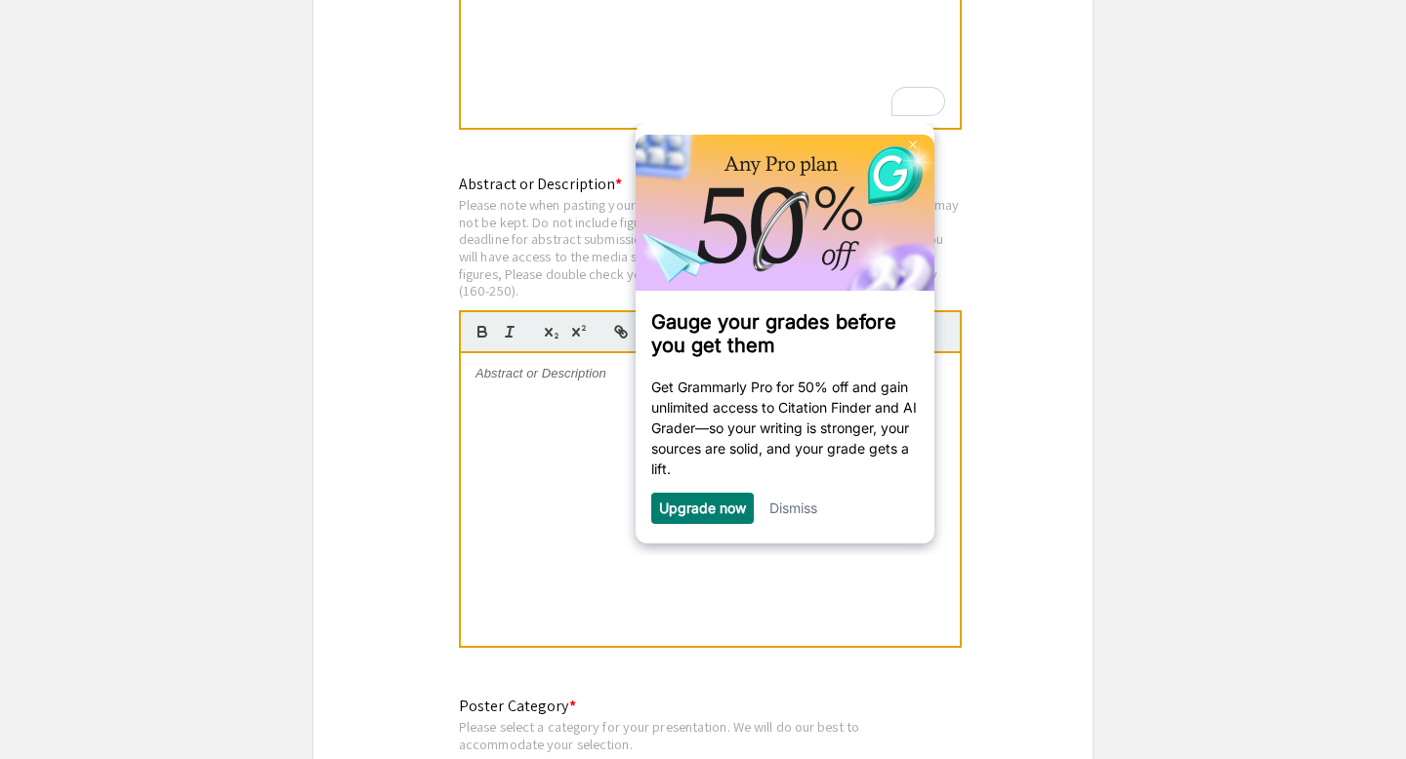
click at [522, 371] on div at bounding box center [710, 499] width 499 height 293
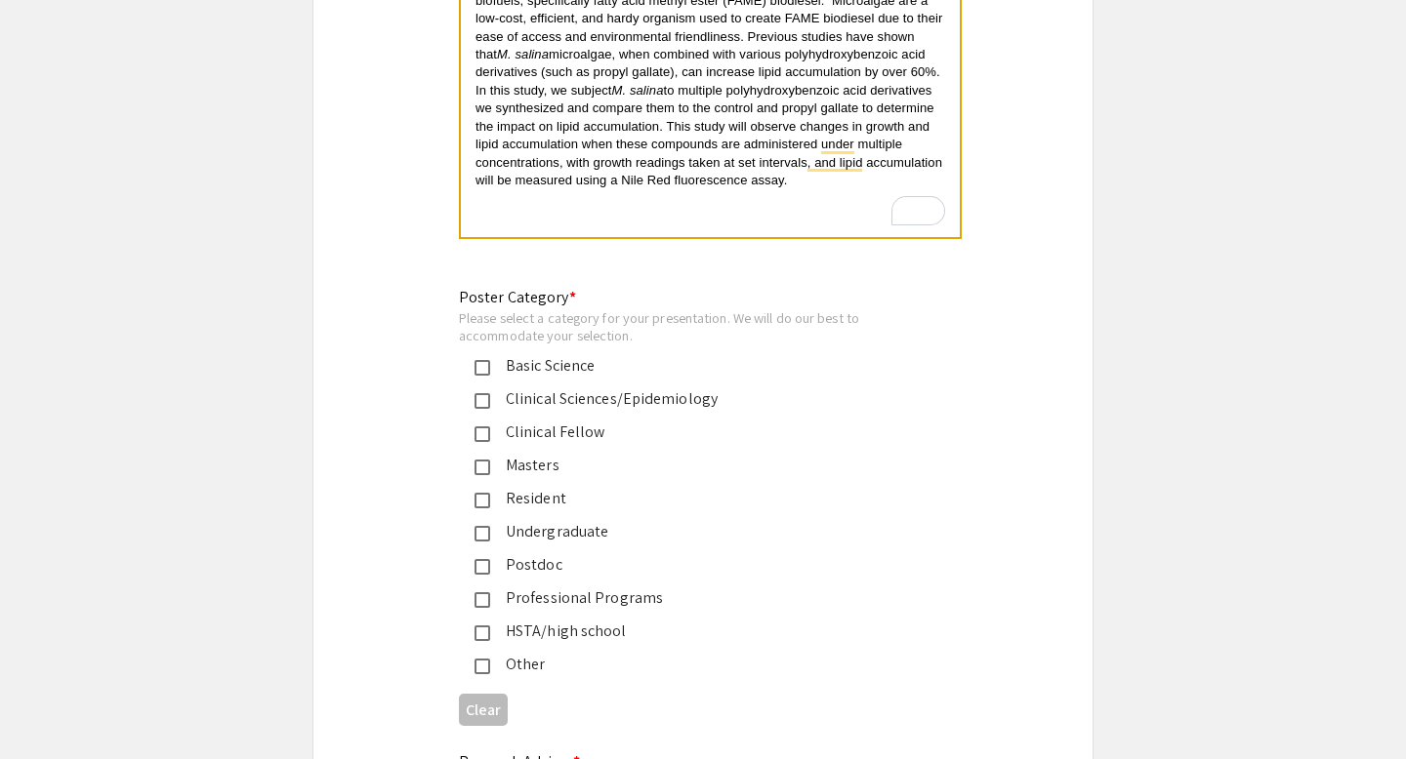
scroll to position [4403, 0]
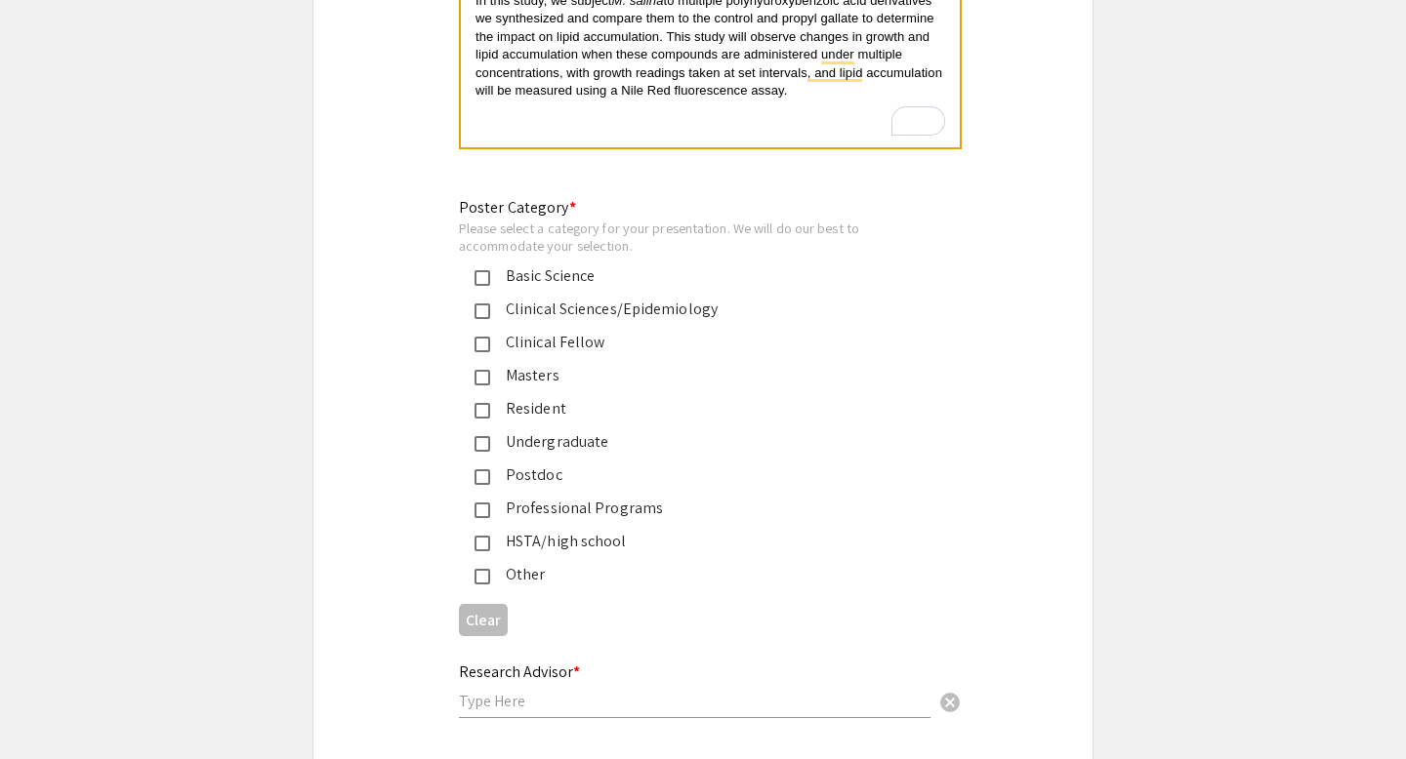
click at [543, 430] on div "Undergraduate" at bounding box center [695, 441] width 410 height 23
click at [540, 265] on div "Basic Science" at bounding box center [695, 276] width 410 height 23
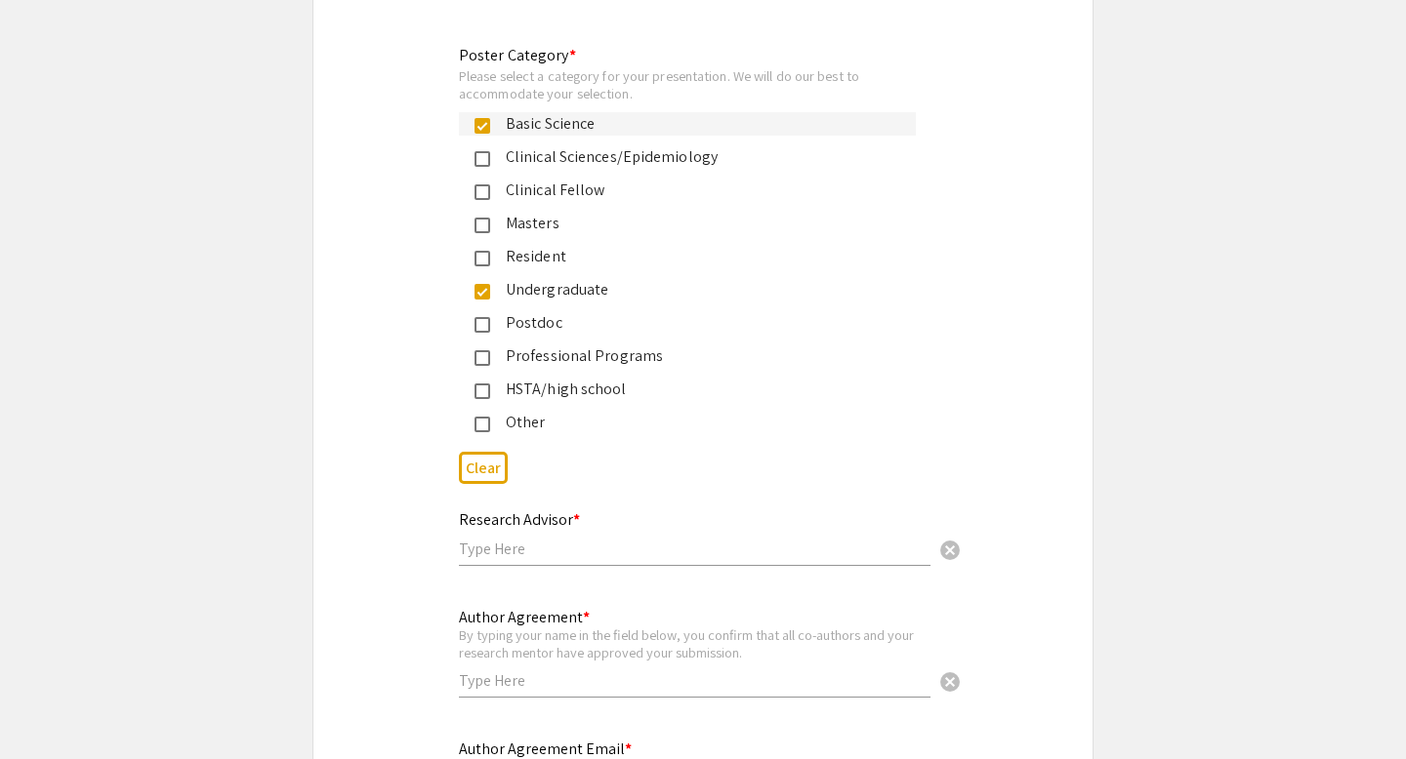
scroll to position [4561, 0]
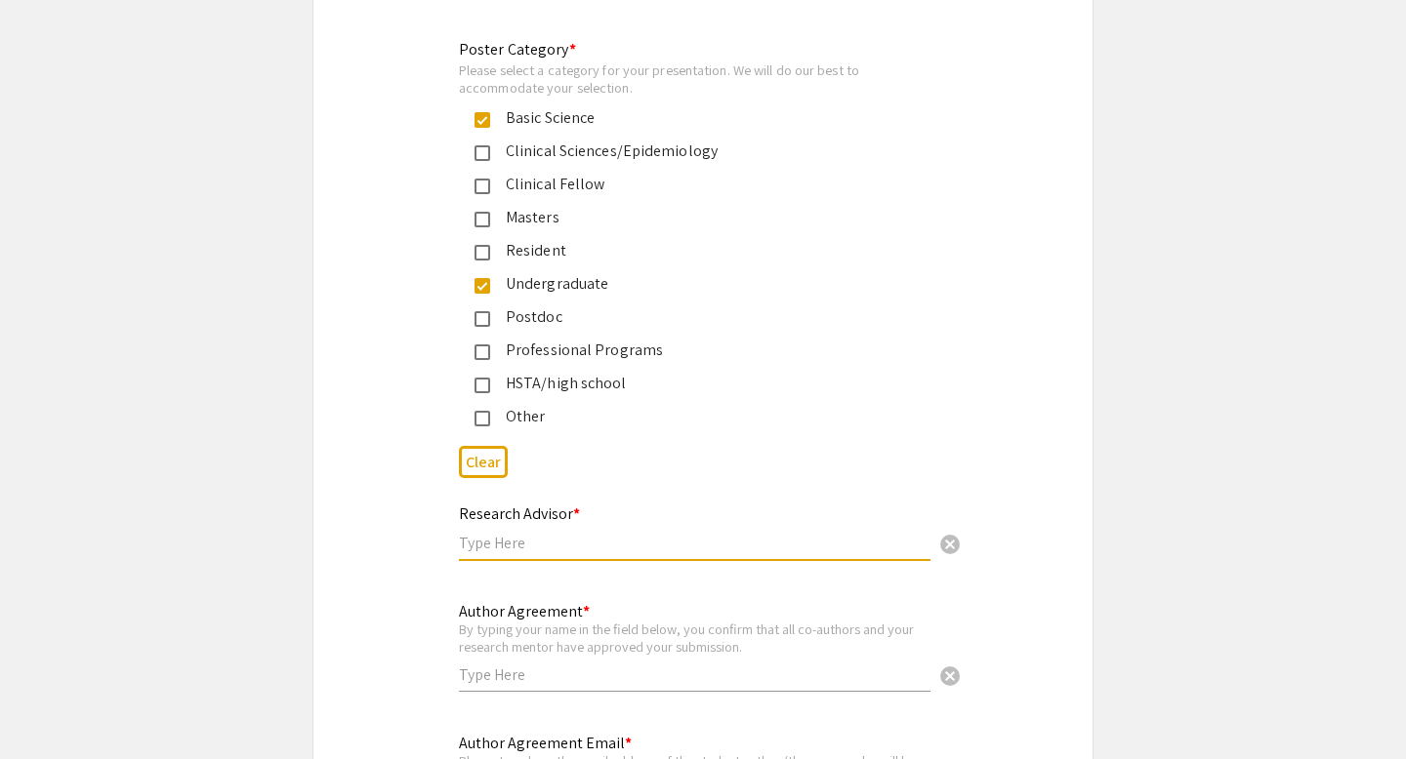
click at [508, 533] on input "text" at bounding box center [694, 543] width 471 height 20
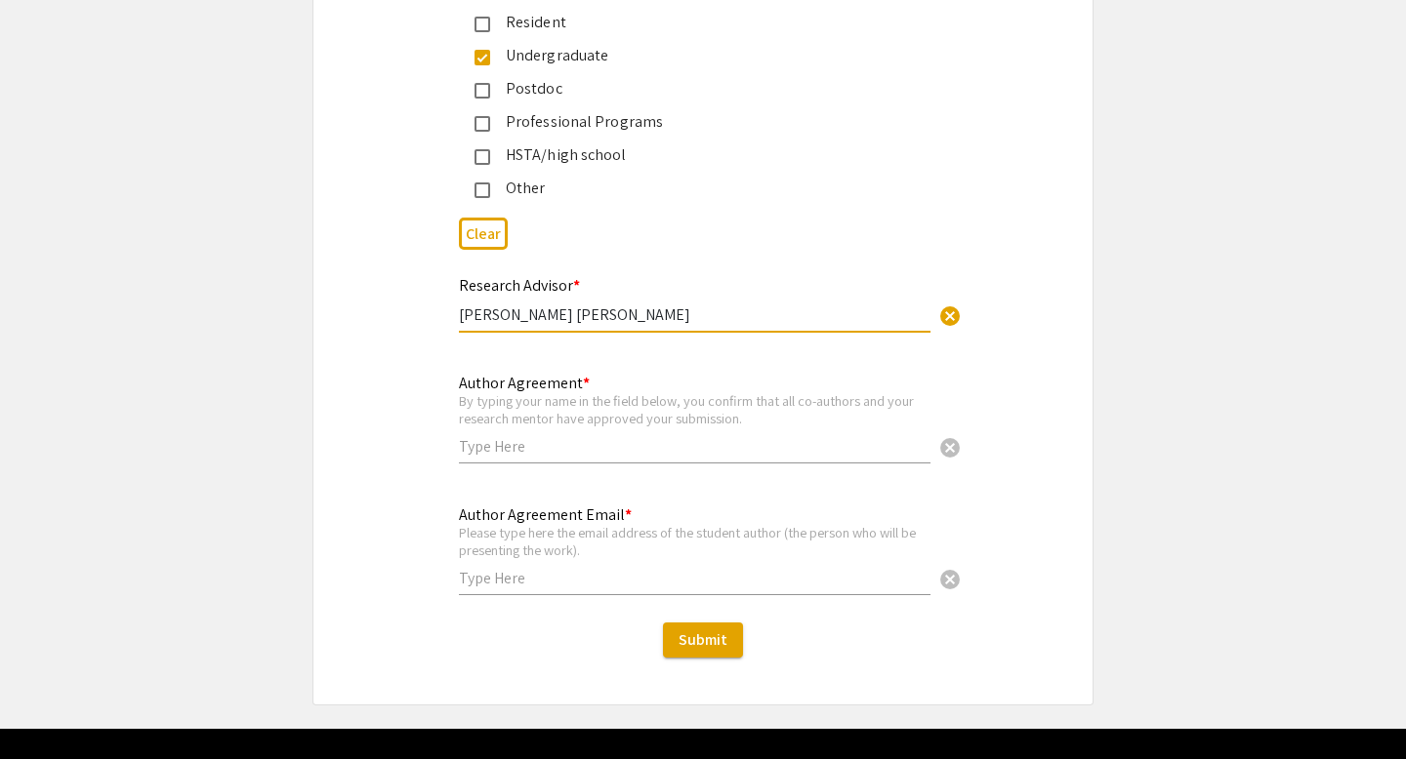
scroll to position [4795, 0]
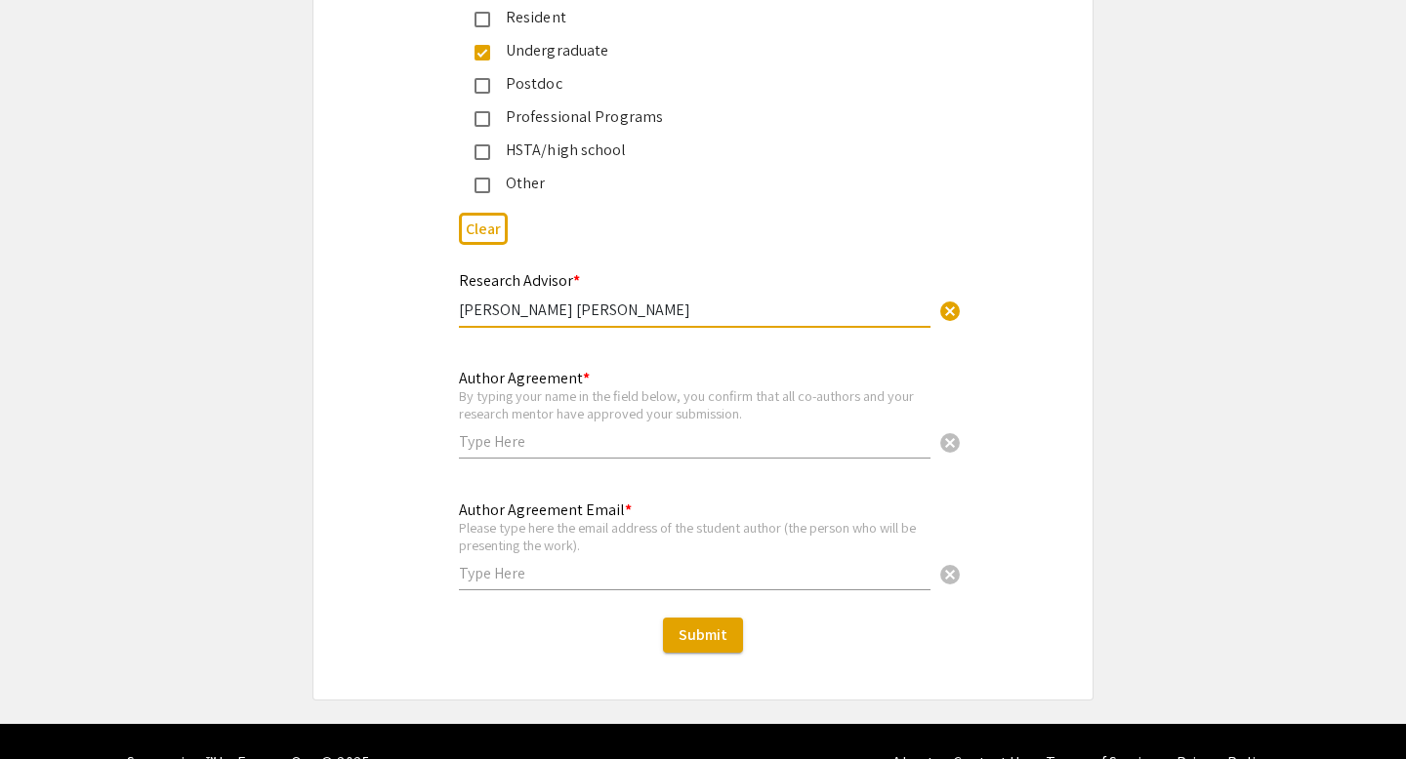
type input "[PERSON_NAME] [PERSON_NAME]"
click at [500, 431] on input "text" at bounding box center [694, 441] width 471 height 20
type input "[PERSON_NAME]"
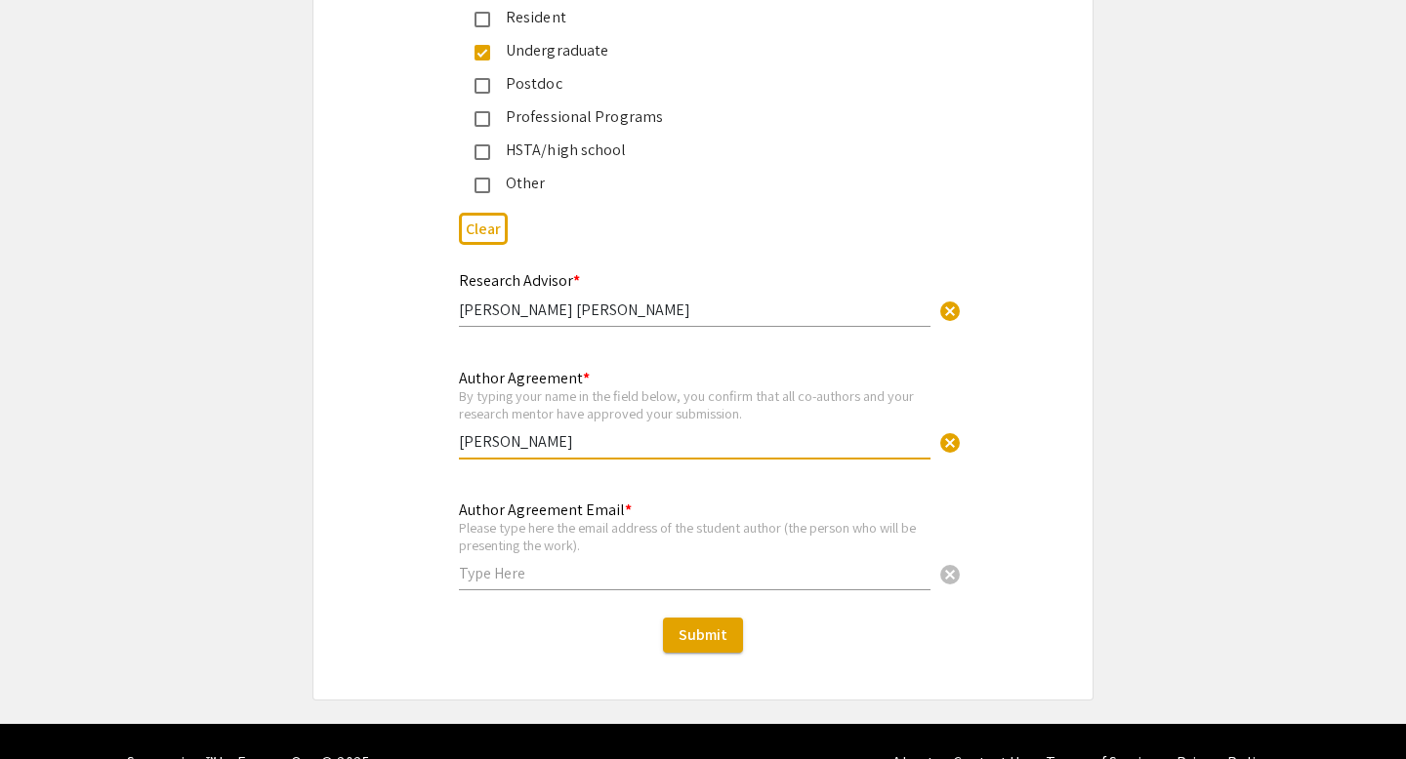
click at [523, 564] on input "text" at bounding box center [694, 573] width 471 height 20
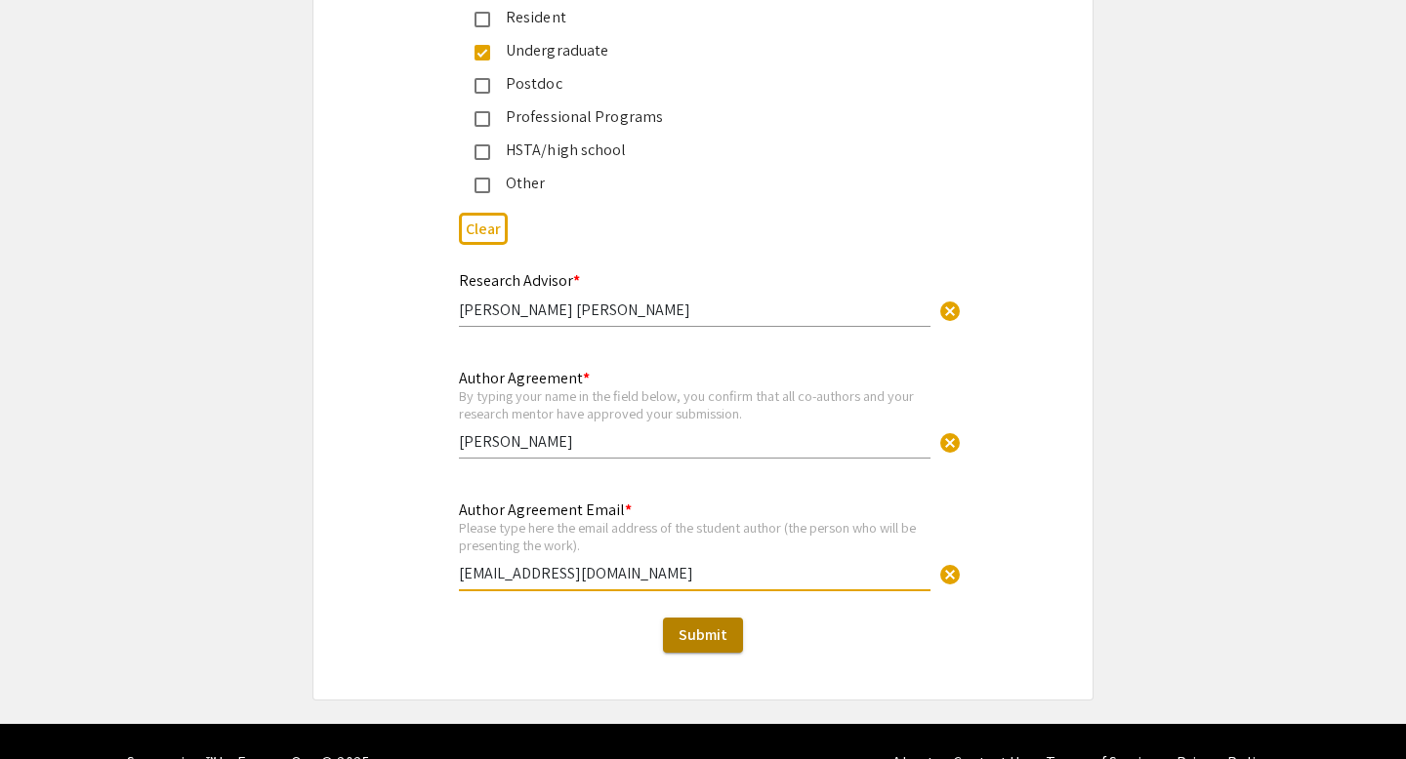
type input "[EMAIL_ADDRESS][DOMAIN_NAME]"
click at [713, 625] on span "Submit" at bounding box center [702, 635] width 49 height 20
